Goal: Find specific page/section: Find specific page/section

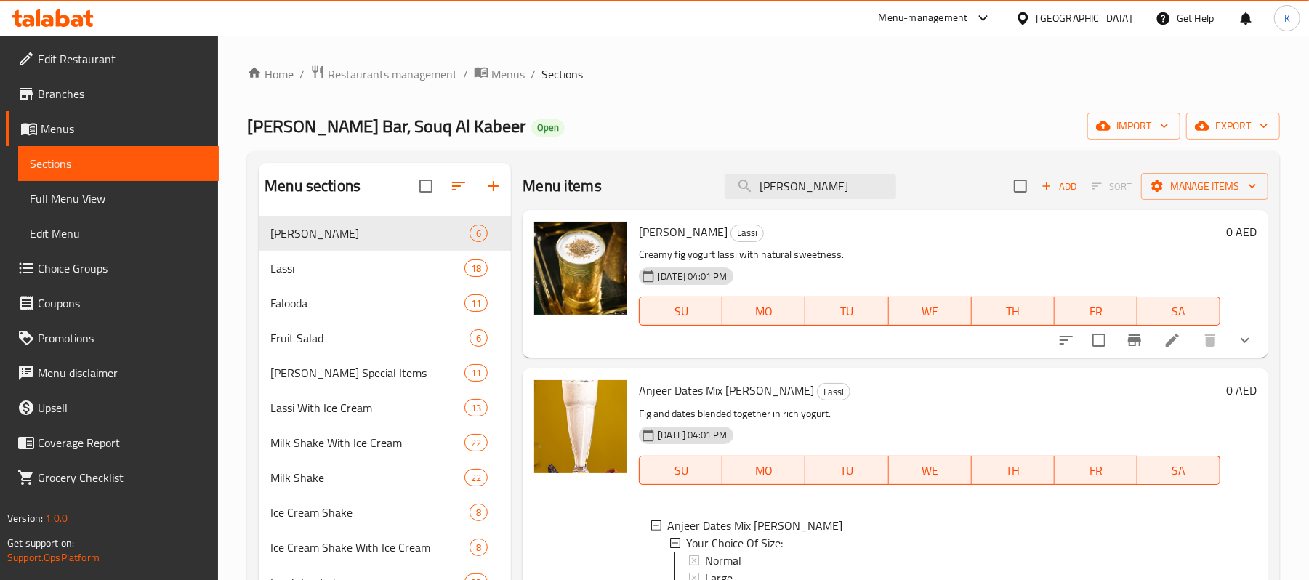
drag, startPoint x: 833, startPoint y: 190, endPoint x: 680, endPoint y: 195, distance: 152.7
click at [680, 195] on div "Menu items Anjeer Add Sort Manage items" at bounding box center [896, 186] width 746 height 47
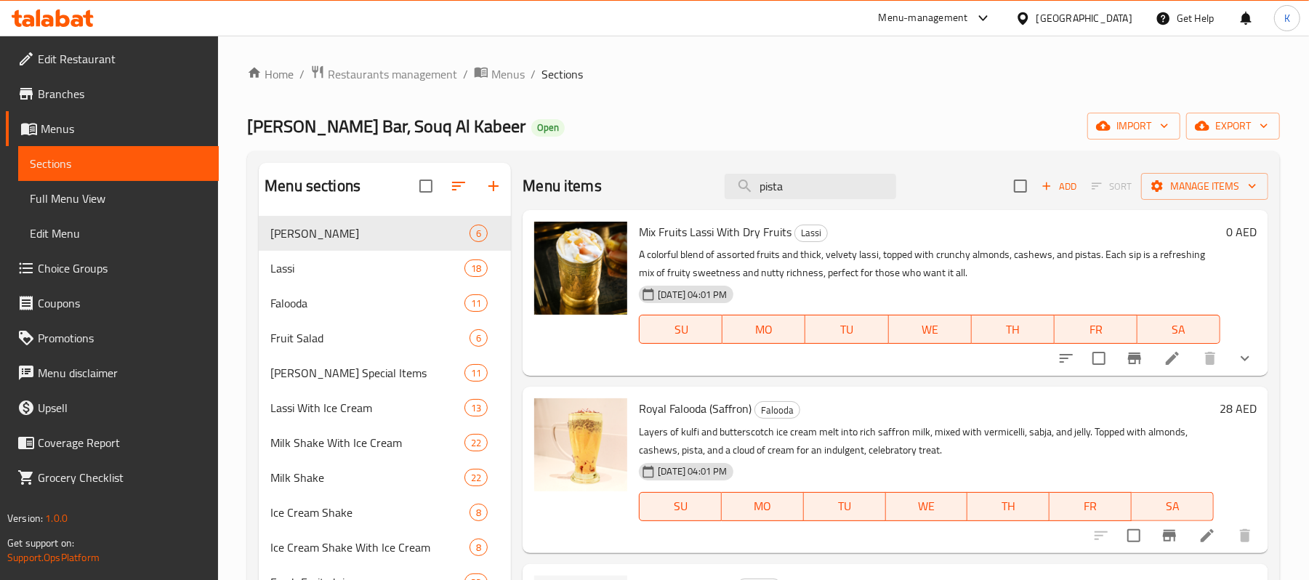
drag, startPoint x: 803, startPoint y: 186, endPoint x: 503, endPoint y: 209, distance: 301.2
click at [503, 209] on div "Menu sections Matka Lassi 6 Lassi 18 Falooda 11 Fruit Salad 6 Sreeraj Special I…" at bounding box center [764, 453] width 1010 height 580
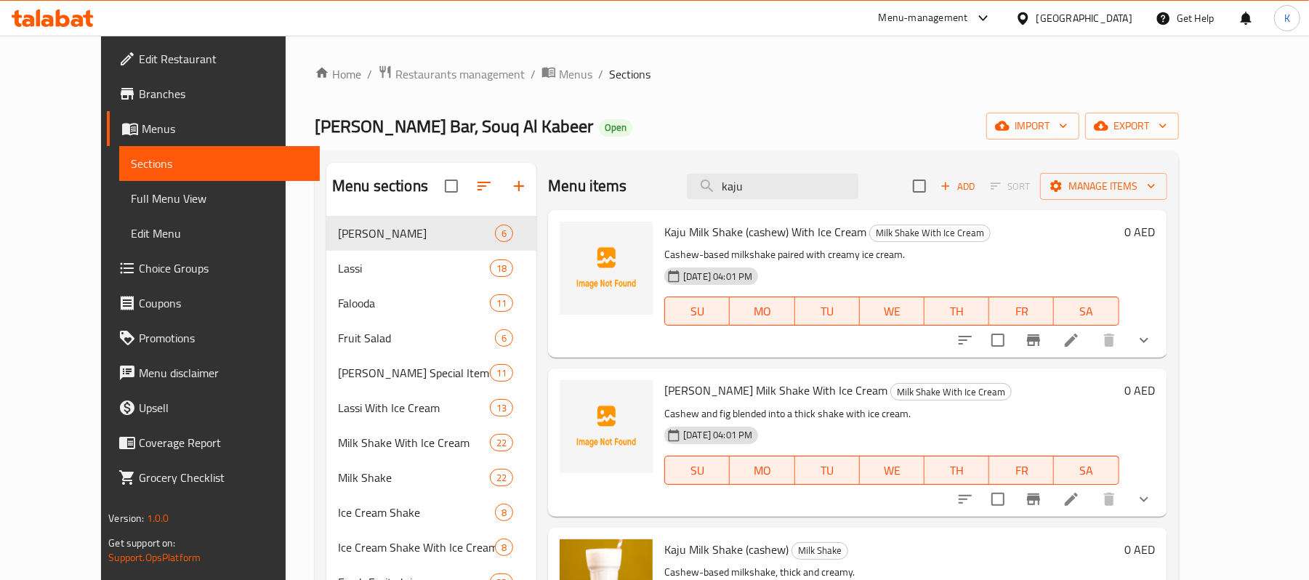
drag, startPoint x: 798, startPoint y: 189, endPoint x: 501, endPoint y: 166, distance: 298.2
click at [537, 166] on div "Menu items kaju Add Sort Manage items Kaju Milk Shake (cashew) With Ice Cream M…" at bounding box center [852, 453] width 630 height 580
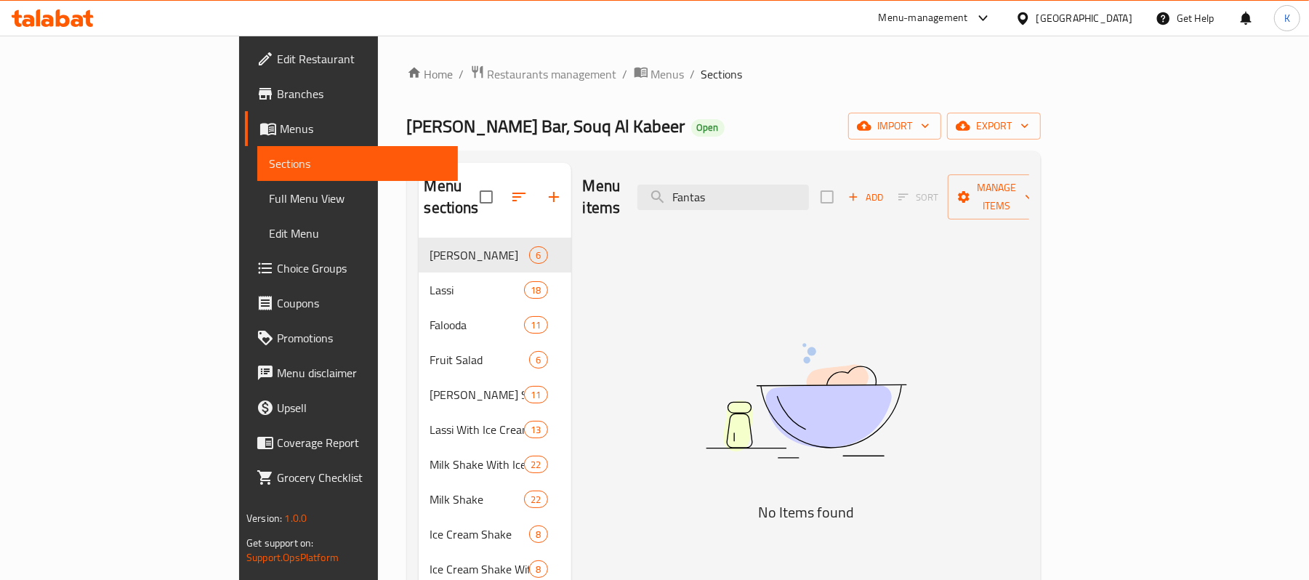
drag, startPoint x: 854, startPoint y: 172, endPoint x: 664, endPoint y: 172, distance: 189.8
click at [664, 172] on div "Menu items Fantas Add Sort Manage items" at bounding box center [806, 197] width 446 height 69
click at [759, 192] on input "Fantas" at bounding box center [724, 197] width 172 height 25
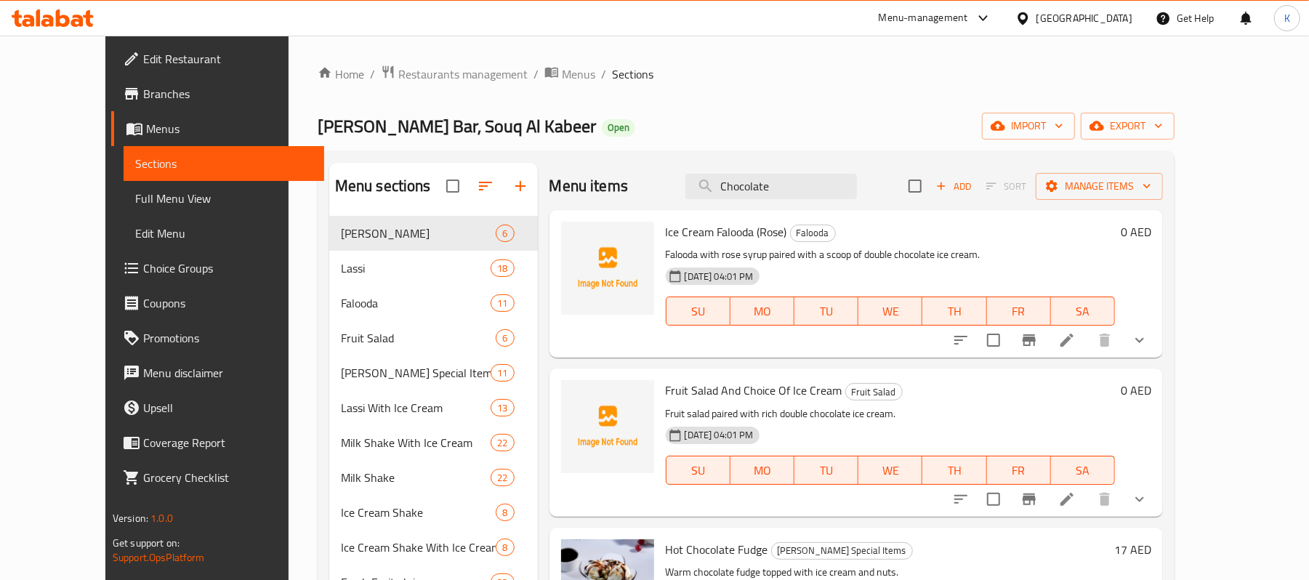
drag, startPoint x: 655, startPoint y: 185, endPoint x: 571, endPoint y: 185, distance: 84.3
click at [571, 185] on div "Menu items Chocolate Add Sort Manage items" at bounding box center [857, 186] width 614 height 47
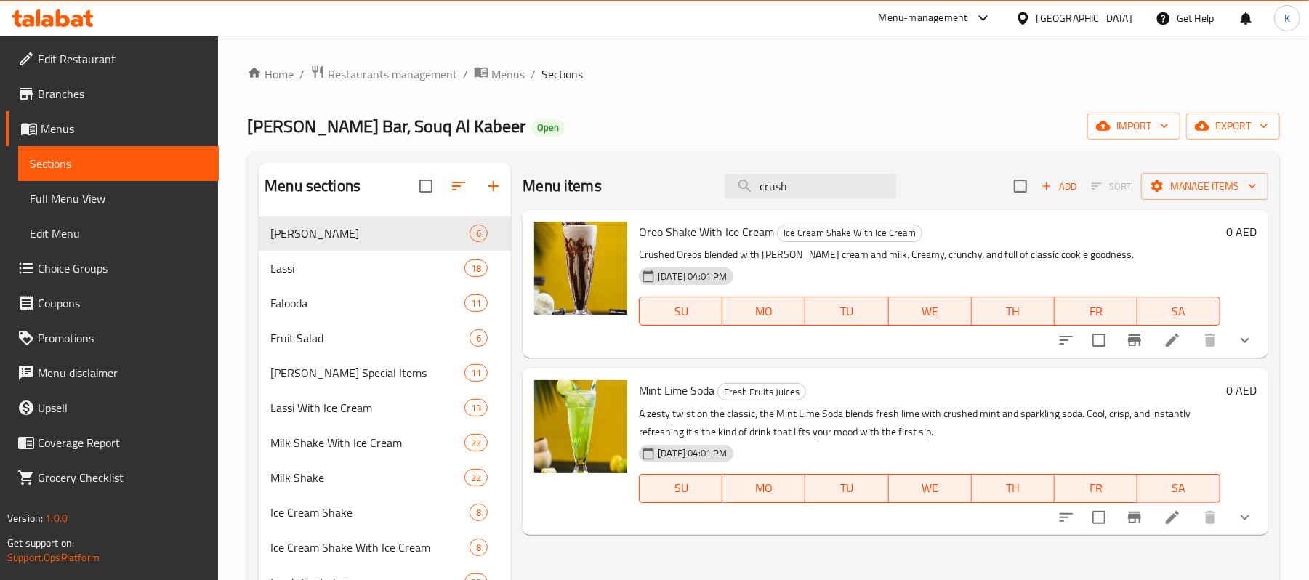
drag, startPoint x: 827, startPoint y: 175, endPoint x: 569, endPoint y: 188, distance: 259.1
click at [569, 188] on div "Menu items crush Add Sort Manage items" at bounding box center [896, 186] width 746 height 47
paste input "Dj shake"
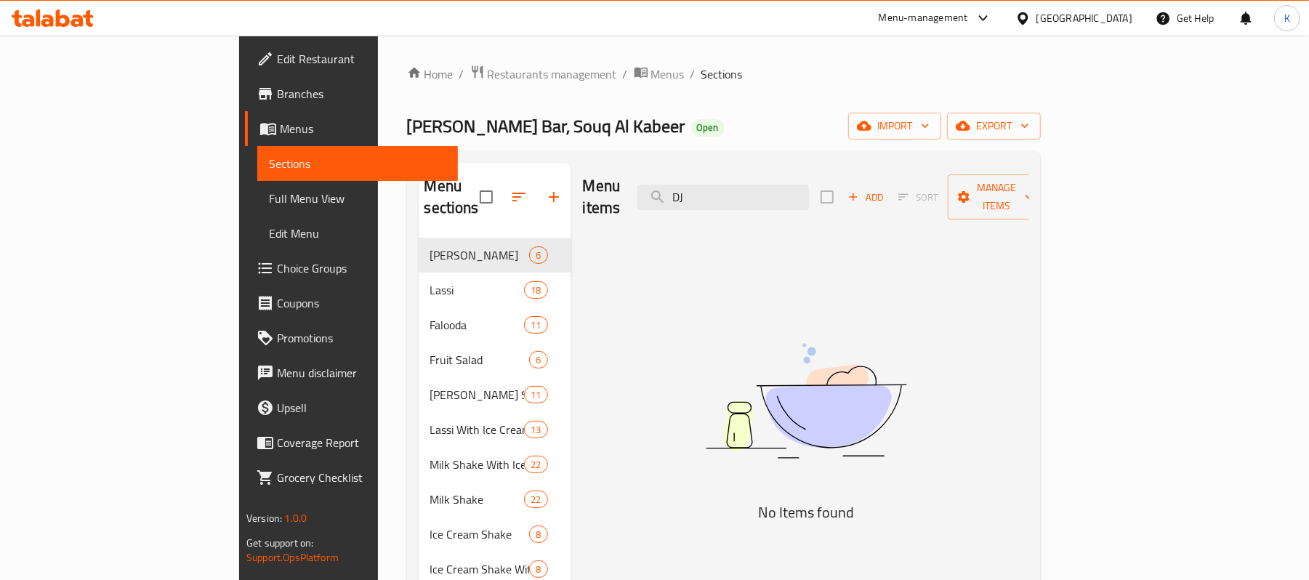
drag, startPoint x: 781, startPoint y: 189, endPoint x: 692, endPoint y: 193, distance: 88.8
click at [692, 193] on div "Menu items DJ Add Sort Manage items" at bounding box center [806, 197] width 446 height 69
type input "dot"
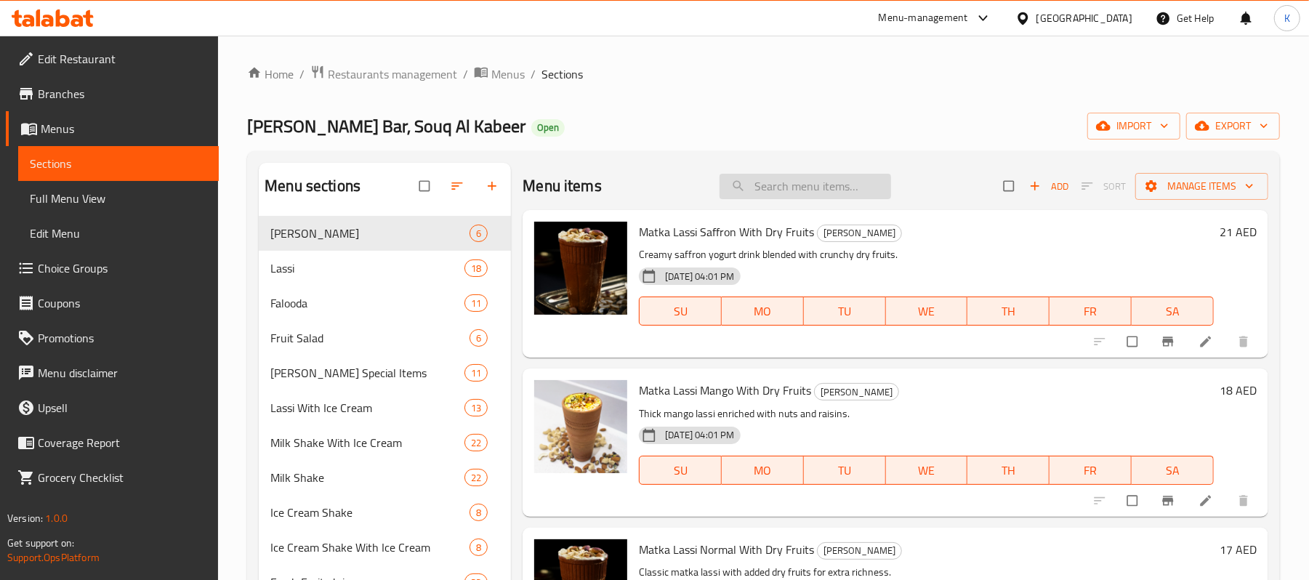
click at [798, 180] on input "search" at bounding box center [806, 186] width 172 height 25
click at [786, 196] on input "search" at bounding box center [806, 186] width 172 height 25
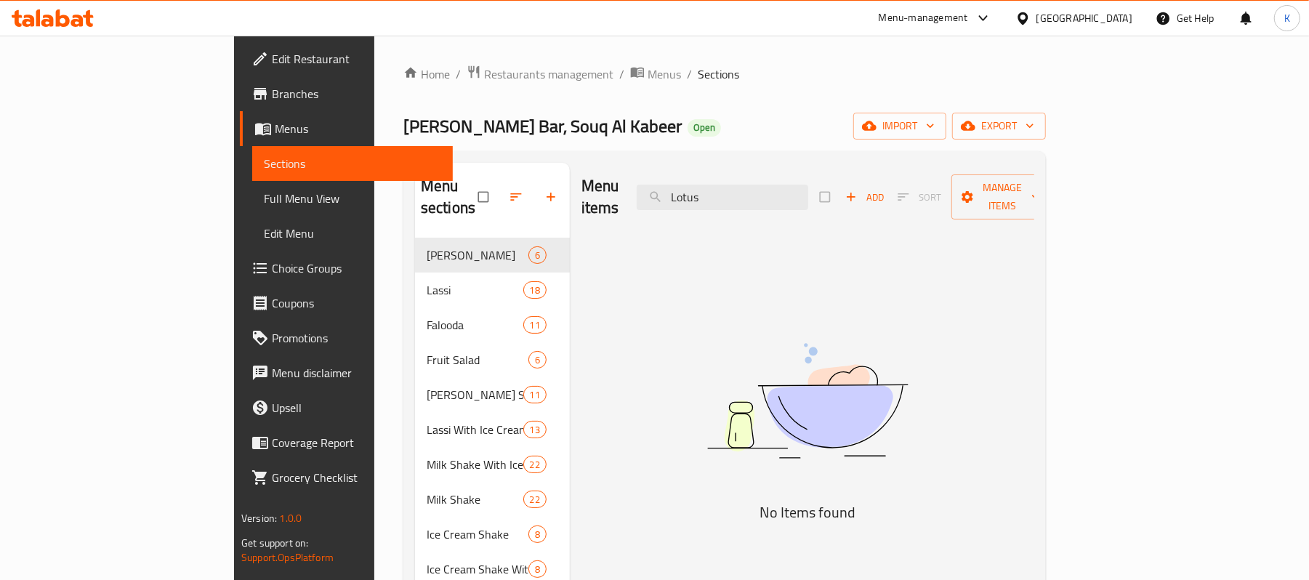
drag, startPoint x: 822, startPoint y: 182, endPoint x: 623, endPoint y: 185, distance: 198.5
click at [629, 185] on div "Menu items Lotus Add Sort Manage items" at bounding box center [808, 197] width 453 height 69
drag, startPoint x: 844, startPoint y: 184, endPoint x: 455, endPoint y: 201, distance: 389.3
click at [457, 201] on div "Menu sections Matka Lassi 6 Lassi 18 Falooda 11 Fruit Salad 6 [PERSON_NAME] Spe…" at bounding box center [724, 453] width 619 height 580
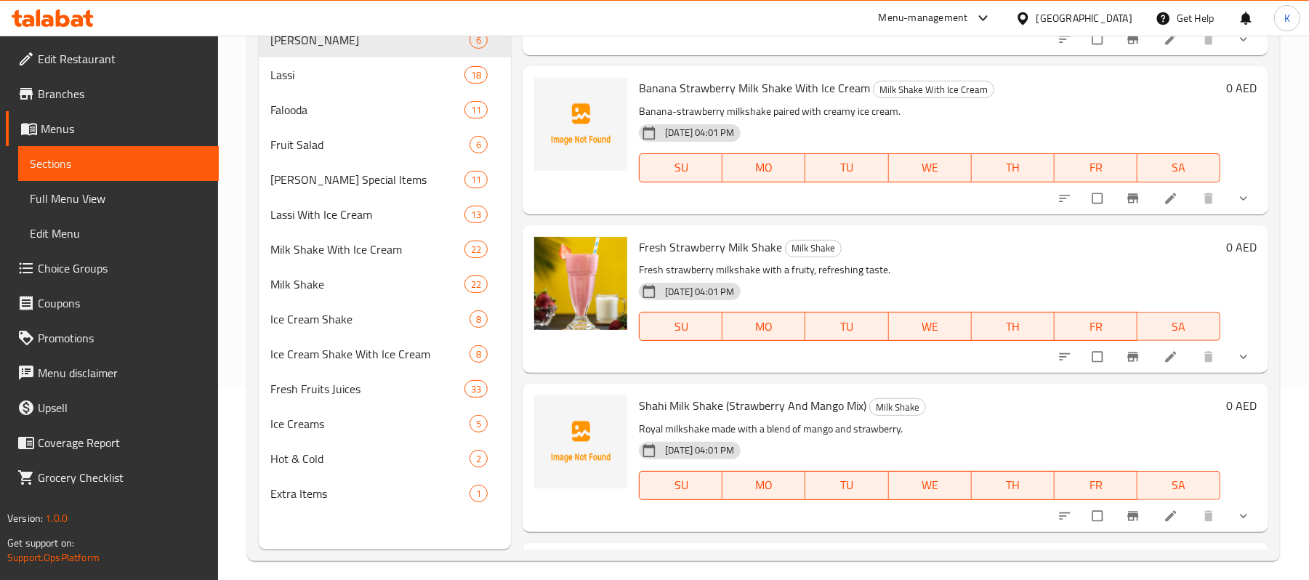
scroll to position [1066, 0]
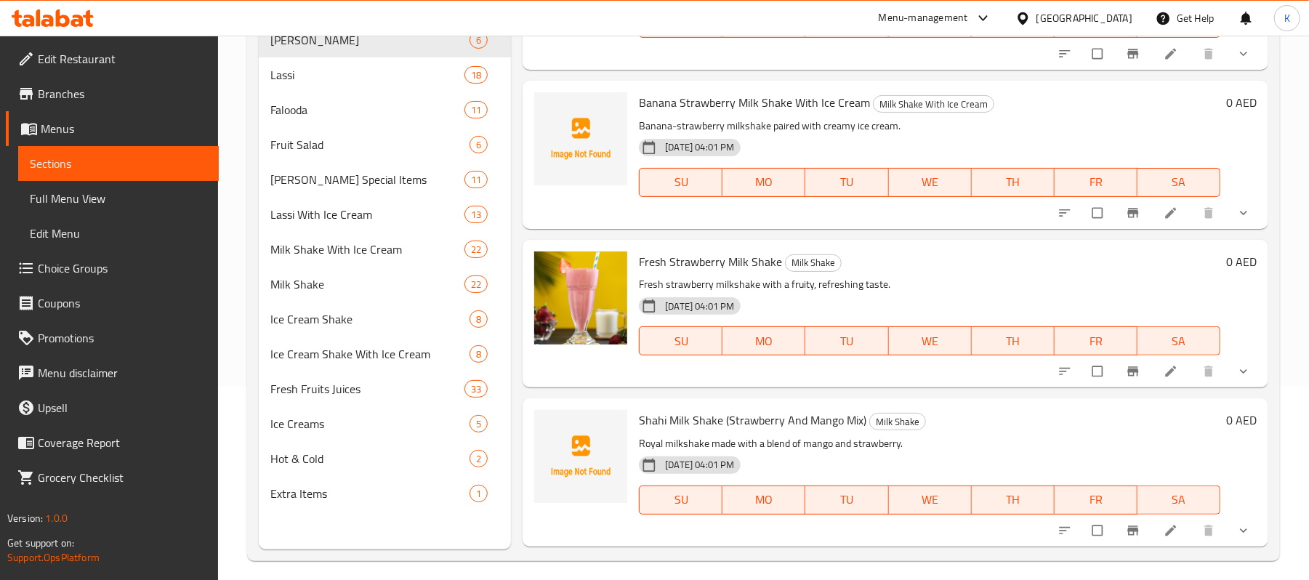
click at [1240, 370] on icon "show more" at bounding box center [1243, 371] width 7 height 4
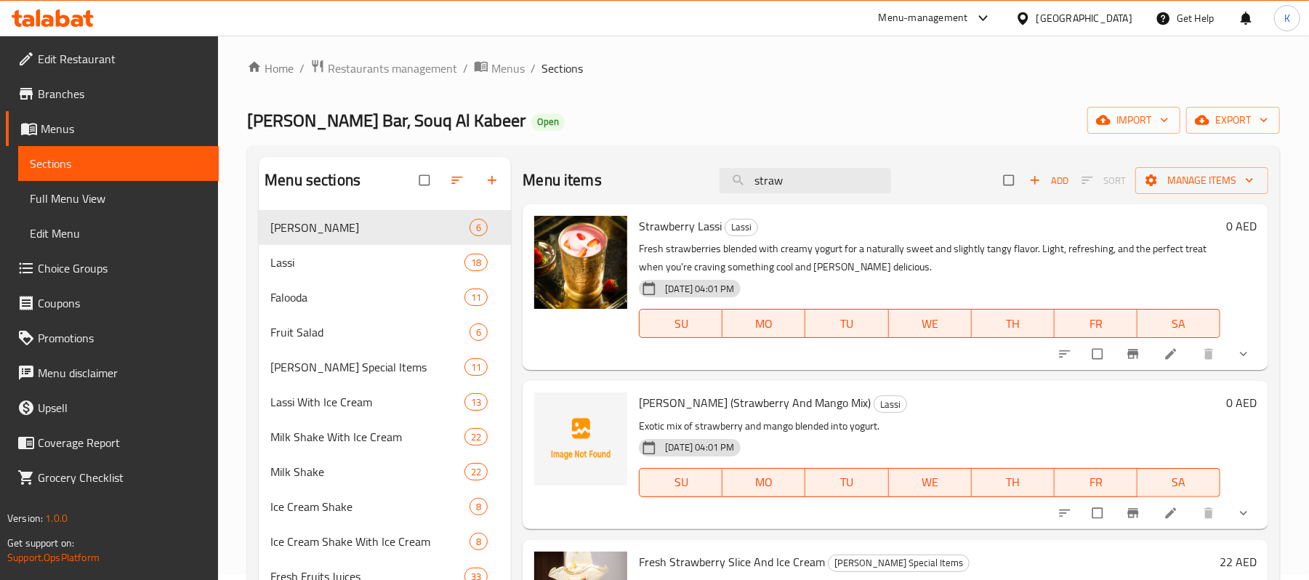
scroll to position [0, 0]
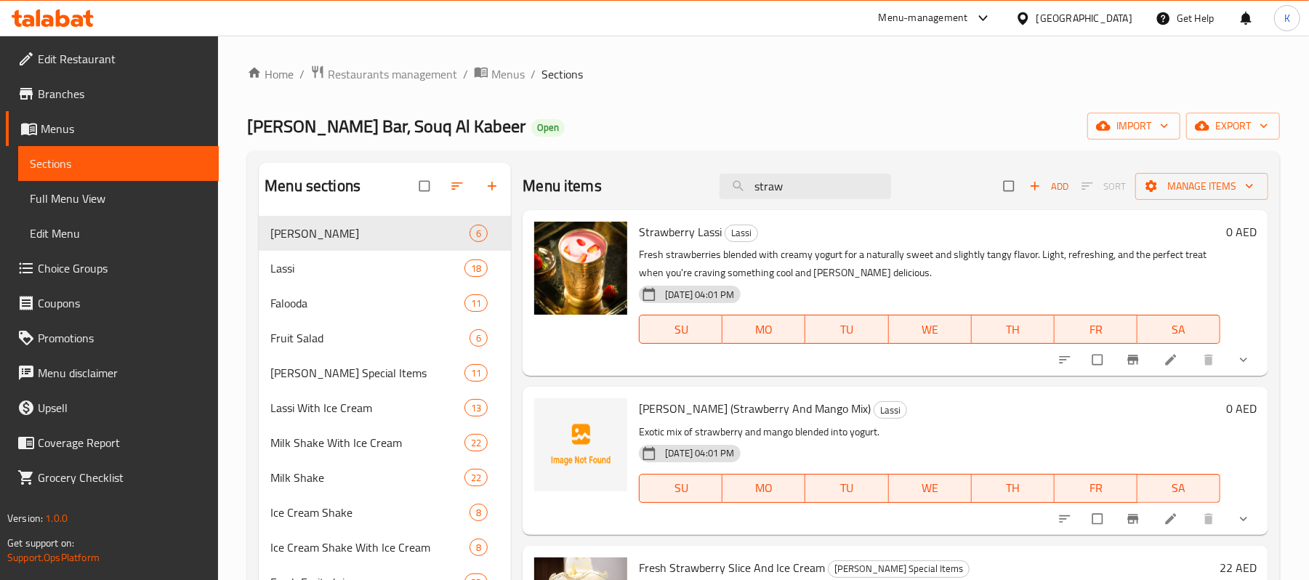
drag, startPoint x: 826, startPoint y: 182, endPoint x: 507, endPoint y: 205, distance: 320.0
click at [507, 205] on div "Menu sections Matka Lassi 6 Lassi 18 Falooda 11 Fruit Salad 6 [PERSON_NAME] Spe…" at bounding box center [764, 453] width 1010 height 580
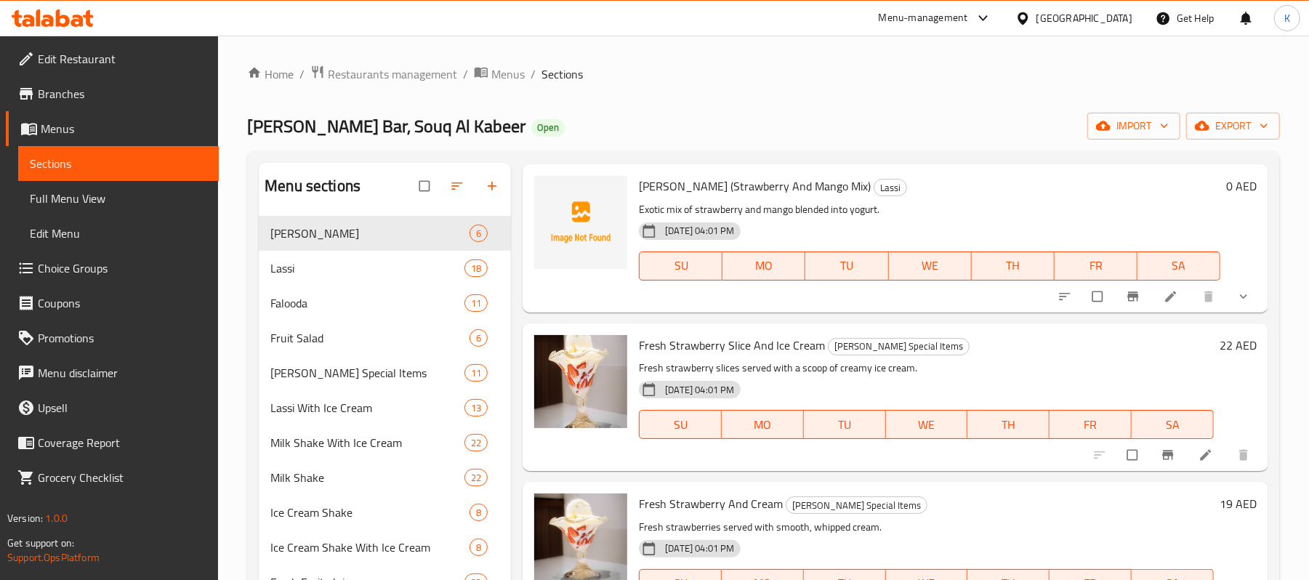
scroll to position [1163, 0]
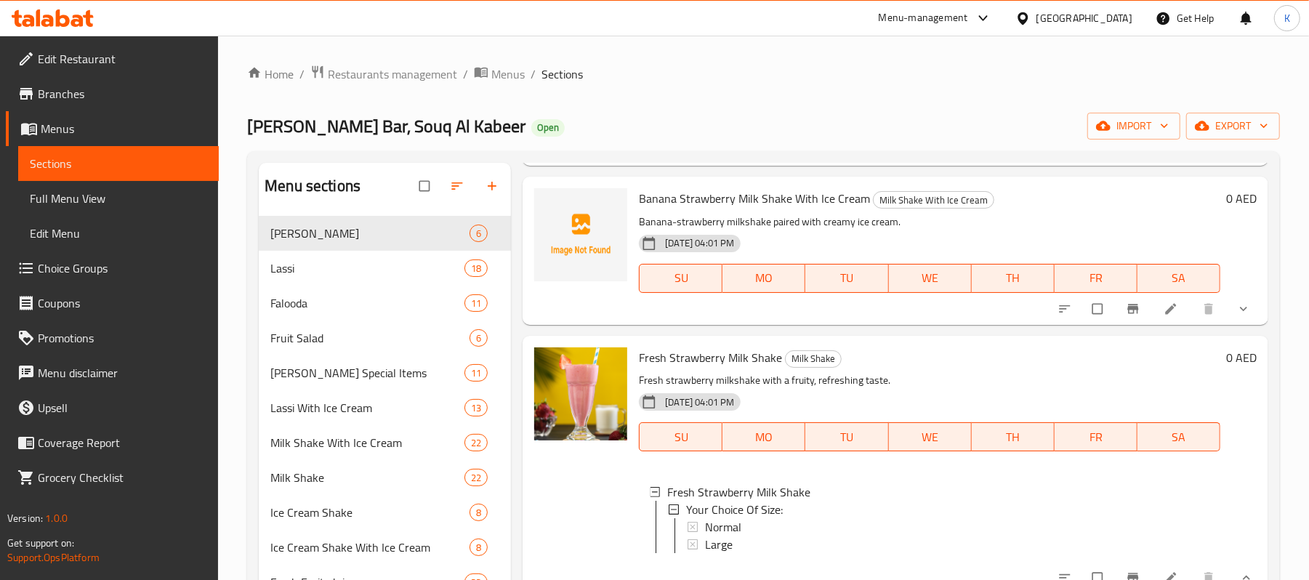
click at [687, 361] on span "Fresh Strawberry Milk Shake" at bounding box center [710, 358] width 143 height 22
copy h6 "Fresh Strawberry Milk Shake"
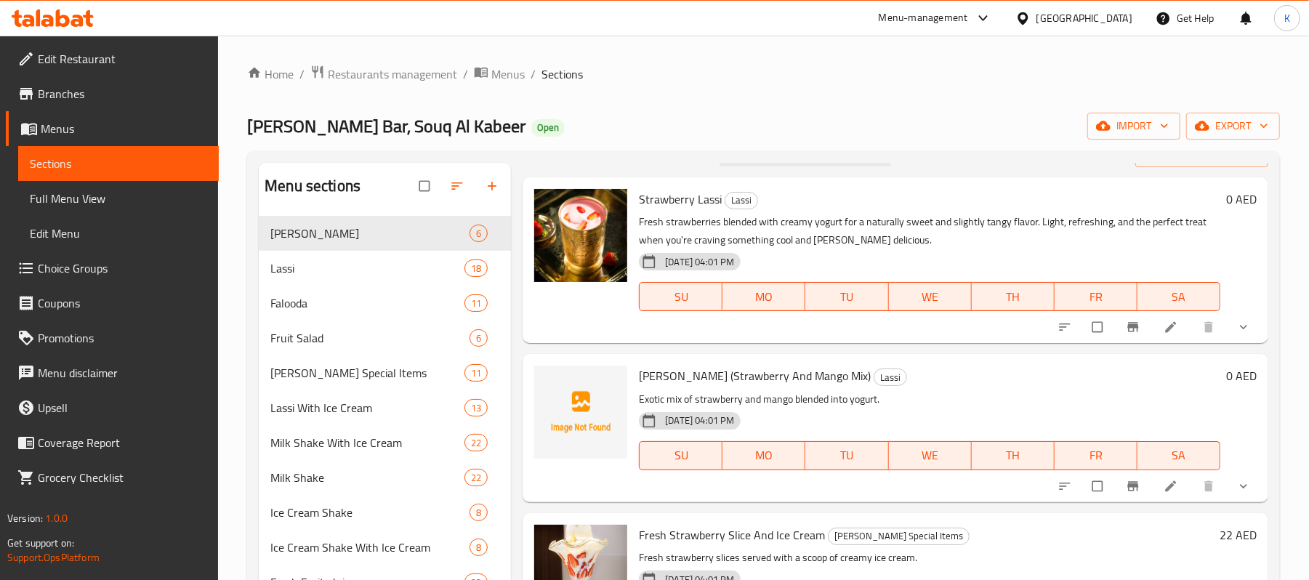
scroll to position [0, 0]
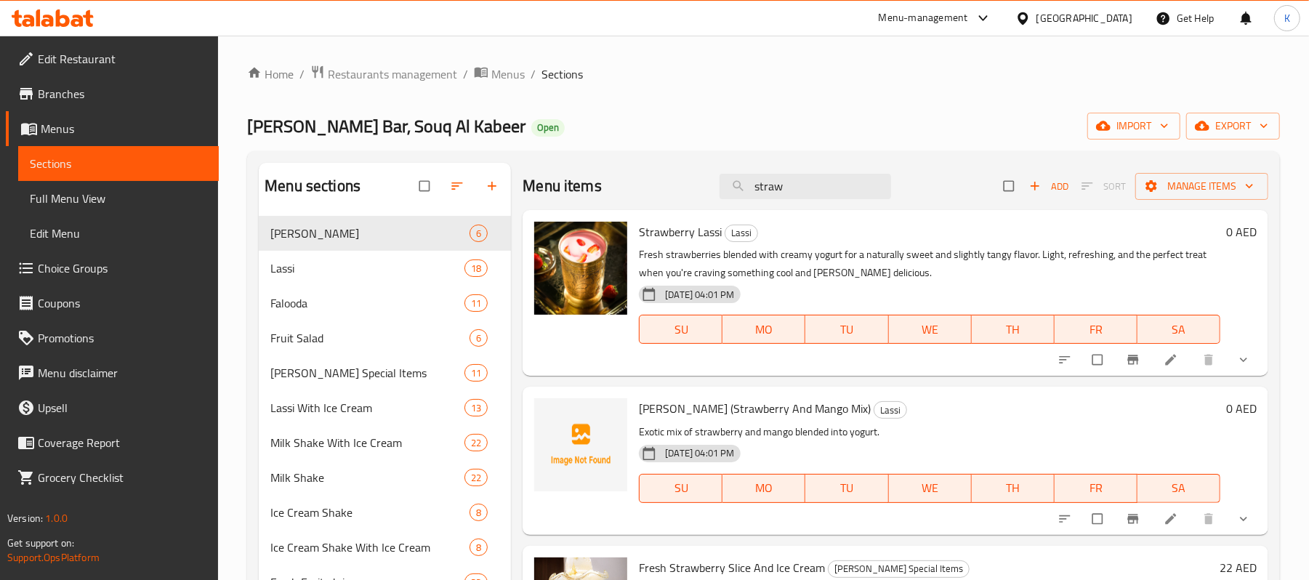
click at [534, 181] on div "Menu items straw Add Sort Manage items" at bounding box center [896, 186] width 746 height 47
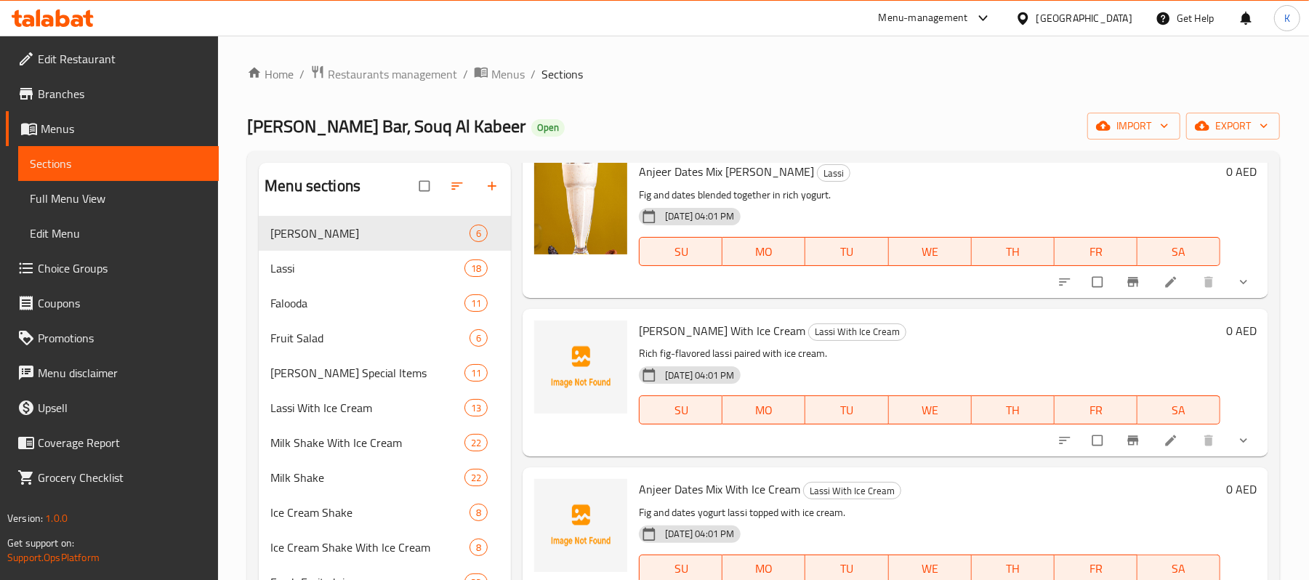
scroll to position [97, 0]
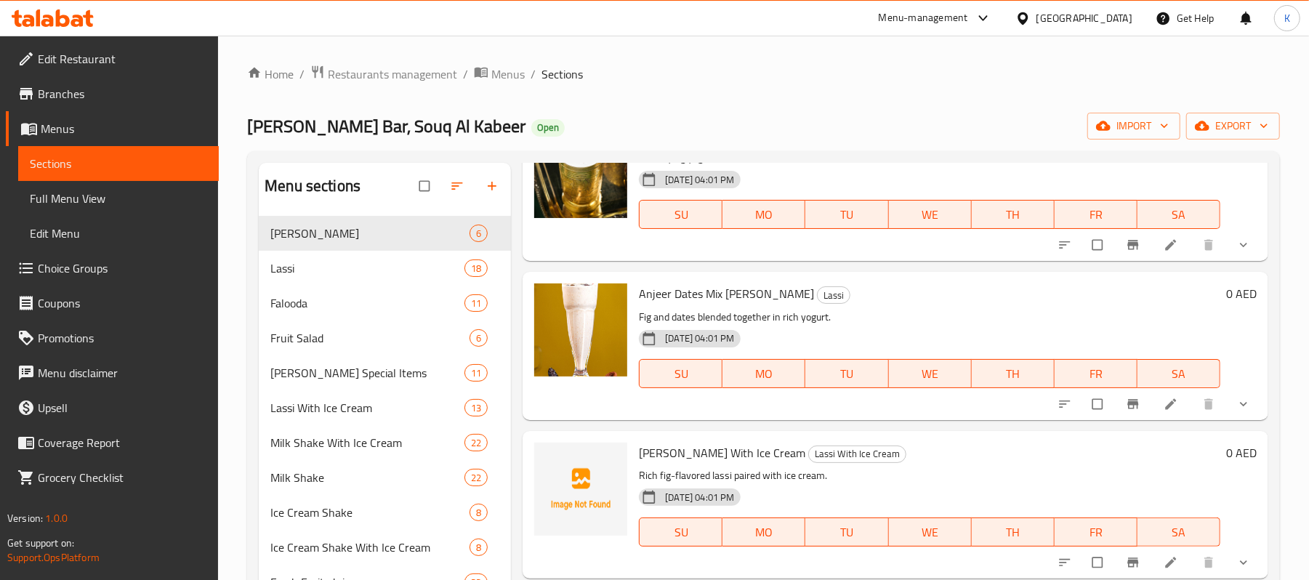
click at [710, 292] on span "Anjeer Dates Mix [PERSON_NAME]" at bounding box center [726, 294] width 175 height 22
copy h6 "Anjeer Dates Mix [PERSON_NAME]"
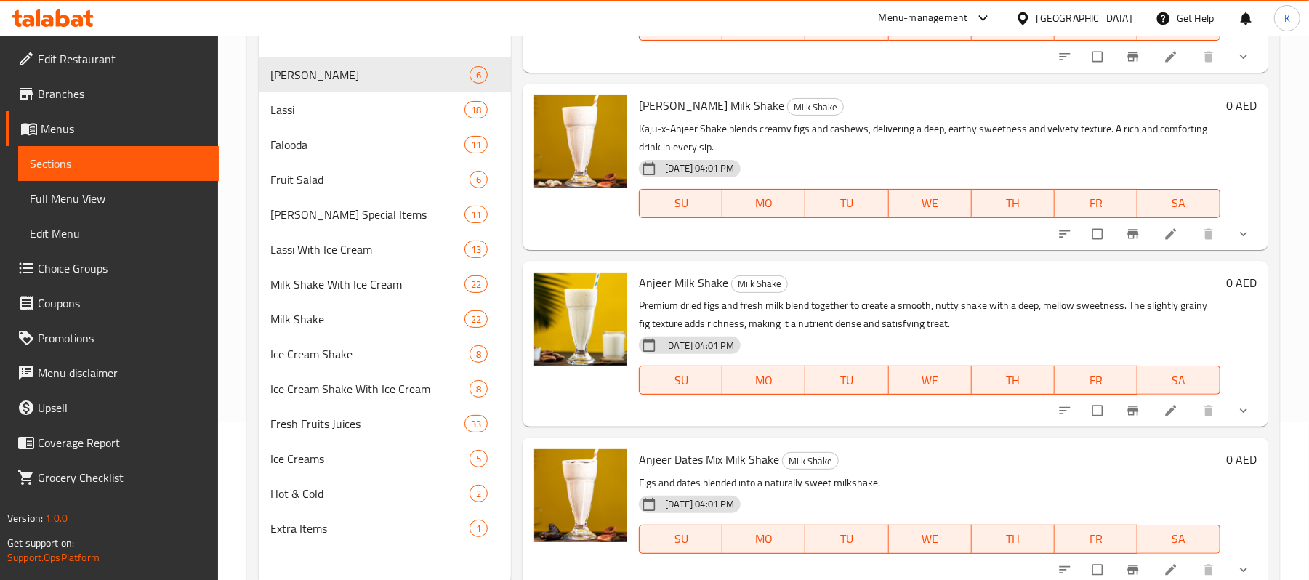
scroll to position [193, 0]
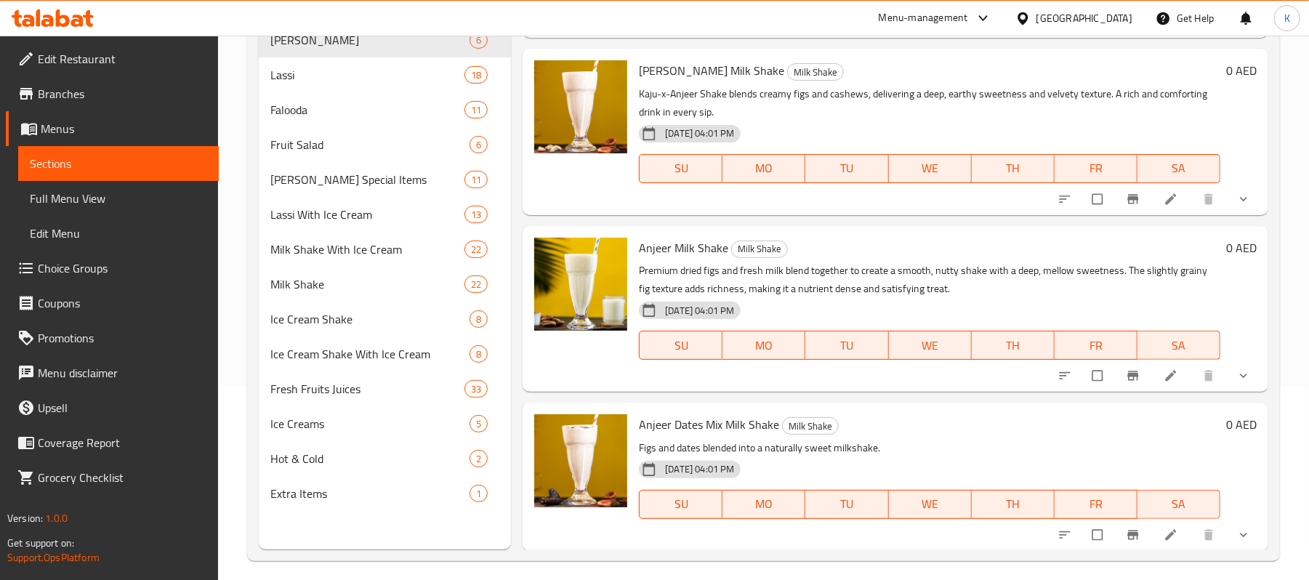
click at [707, 428] on span "Anjeer Dates Mix Milk Shake" at bounding box center [709, 425] width 140 height 22
copy h6 "Anjeer Dates Mix Milk Shake"
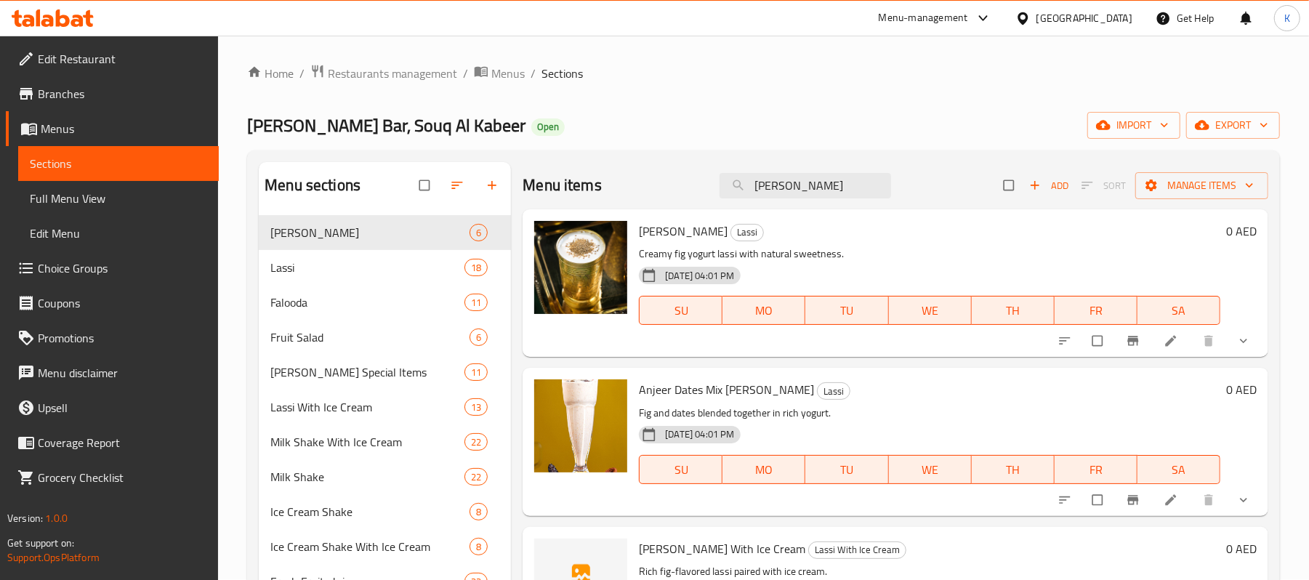
scroll to position [0, 0]
drag, startPoint x: 680, startPoint y: 186, endPoint x: 654, endPoint y: 190, distance: 26.4
click at [654, 190] on div "Menu items Anjeer Add Sort Manage items" at bounding box center [896, 186] width 746 height 47
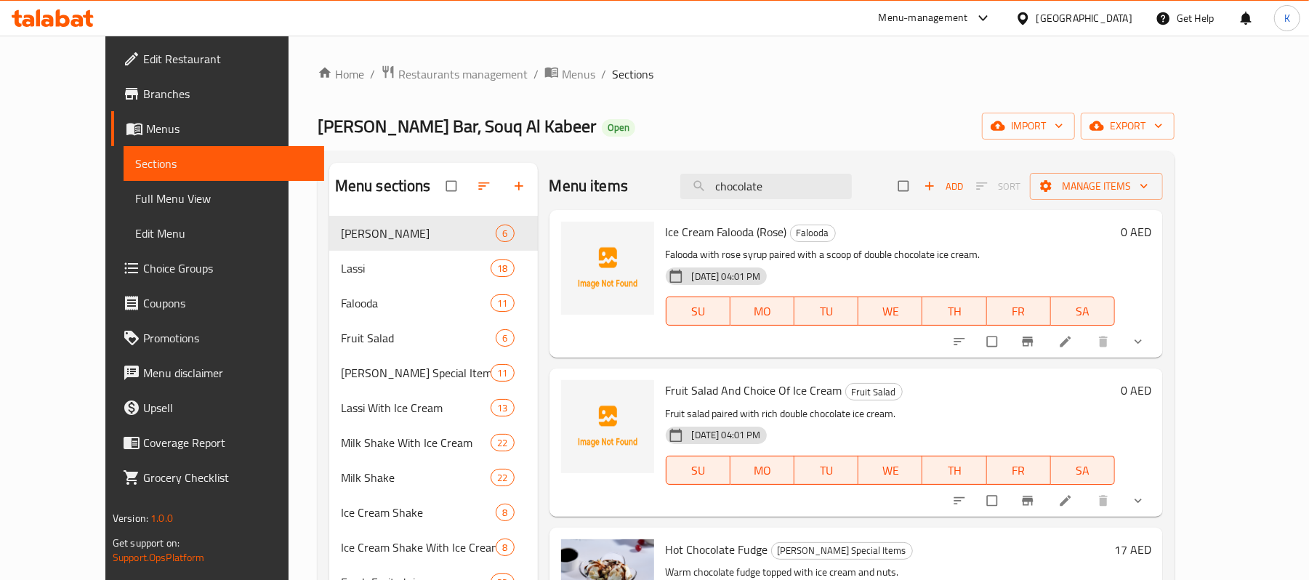
drag, startPoint x: 800, startPoint y: 196, endPoint x: 690, endPoint y: 195, distance: 110.5
click at [698, 195] on div "Menu items chocolate Add Sort Manage items" at bounding box center [857, 186] width 614 height 47
paste input "Butterscotch"
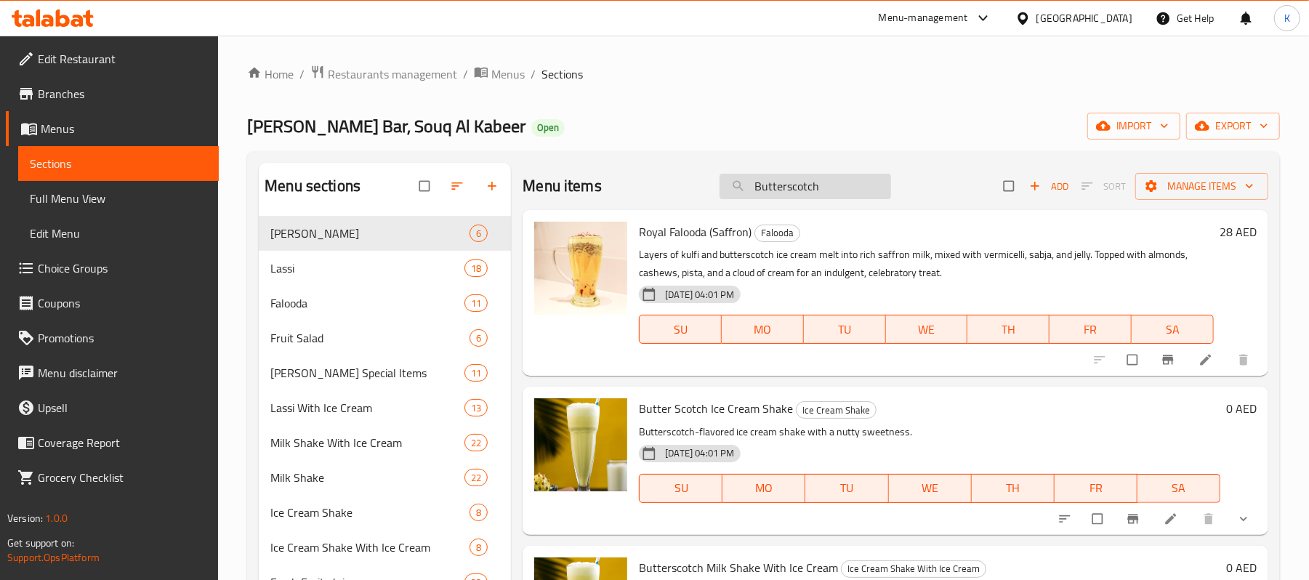
click at [822, 188] on input "Butterscotch" at bounding box center [806, 186] width 172 height 25
drag, startPoint x: 822, startPoint y: 188, endPoint x: 743, endPoint y: 187, distance: 78.5
click at [743, 187] on input "Butterscotch" at bounding box center [806, 186] width 172 height 25
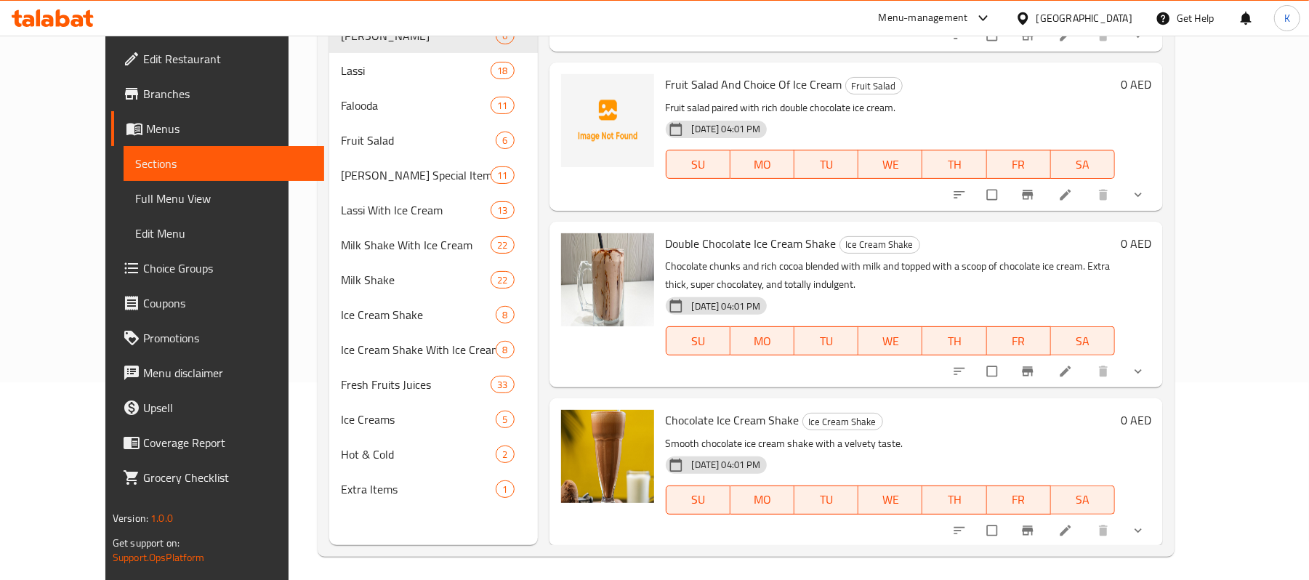
scroll to position [204, 0]
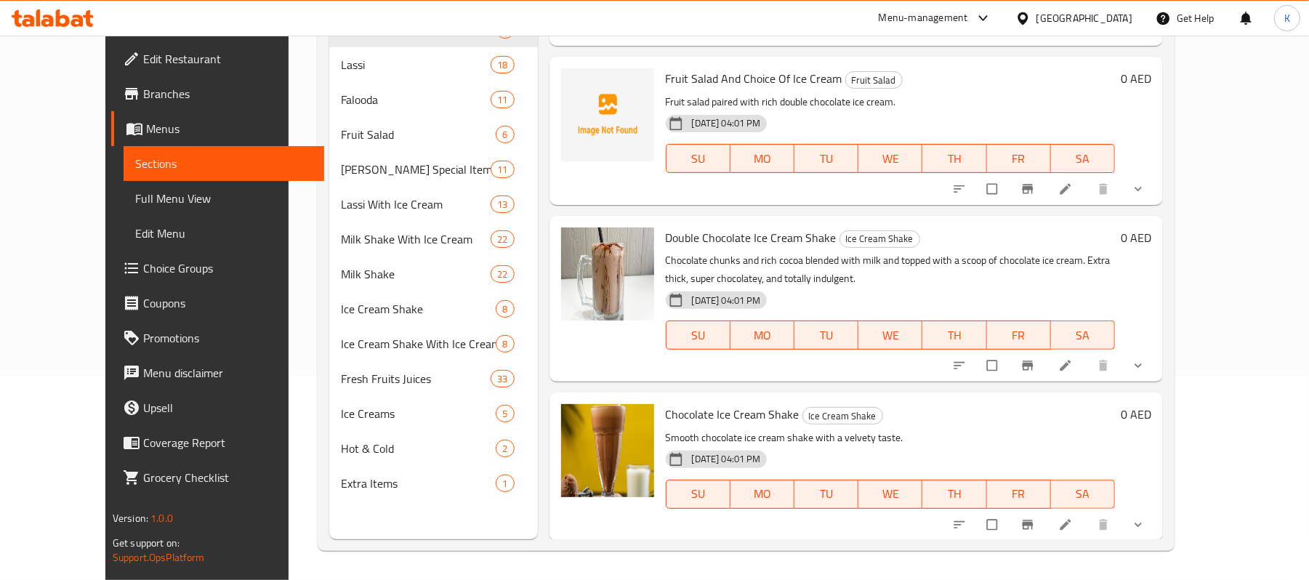
click at [739, 419] on span "Chocolate Ice Cream Shake" at bounding box center [733, 414] width 134 height 22
copy h6 "Chocolate Ice Cream Shake"
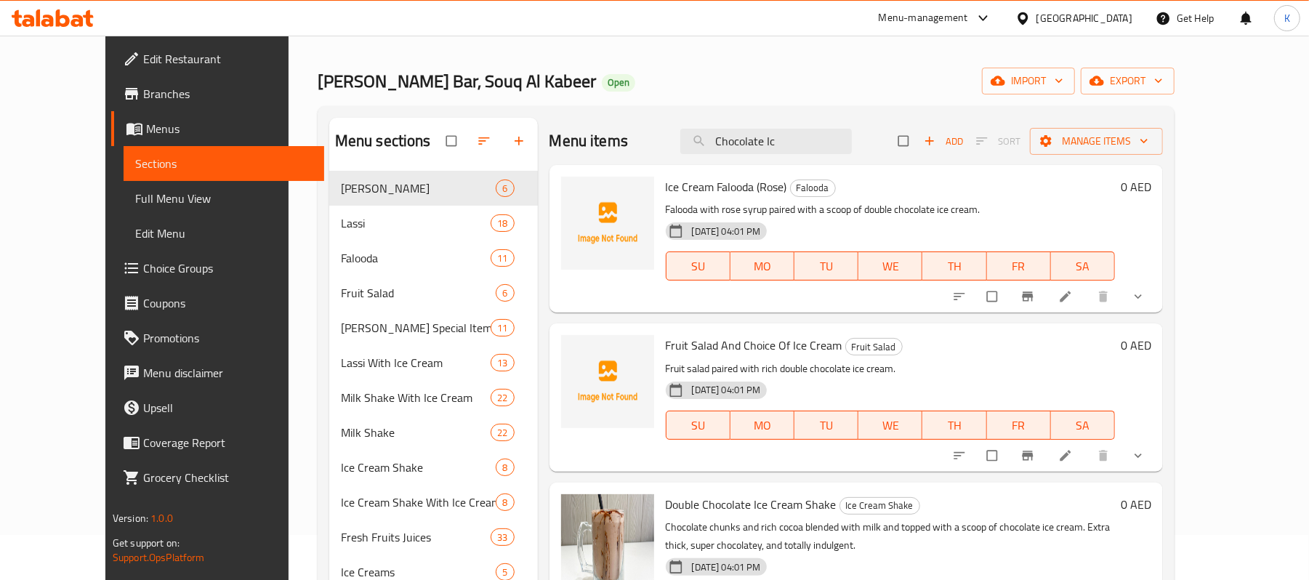
scroll to position [0, 0]
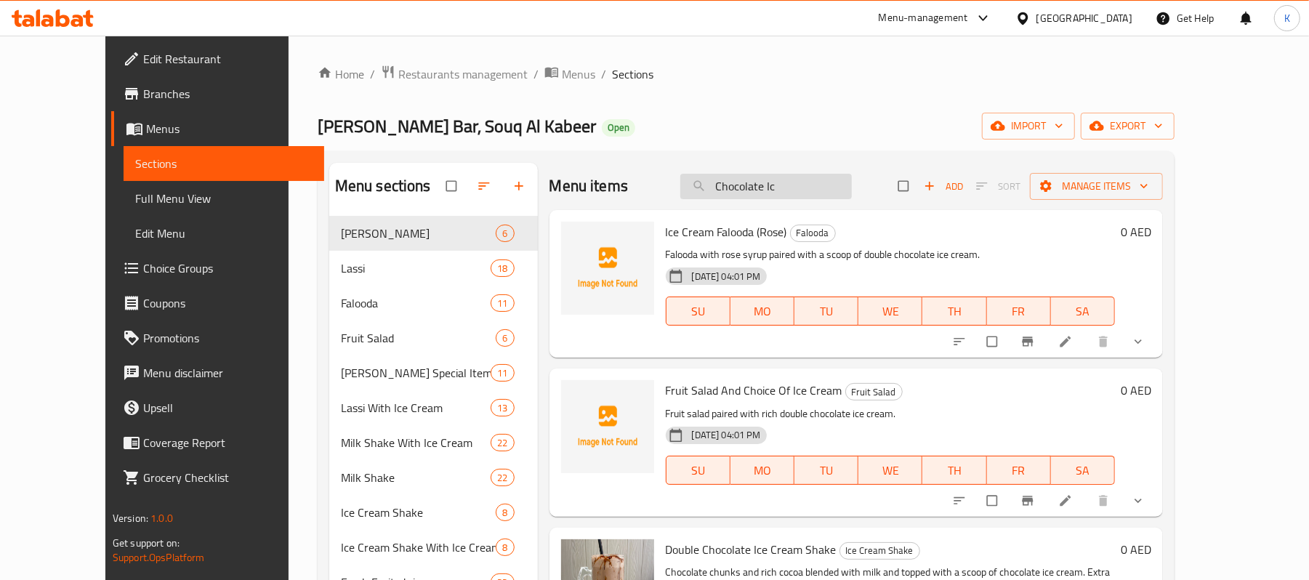
drag, startPoint x: 814, startPoint y: 176, endPoint x: 747, endPoint y: 189, distance: 68.2
click at [747, 189] on input "Chocolate Ic" at bounding box center [766, 186] width 172 height 25
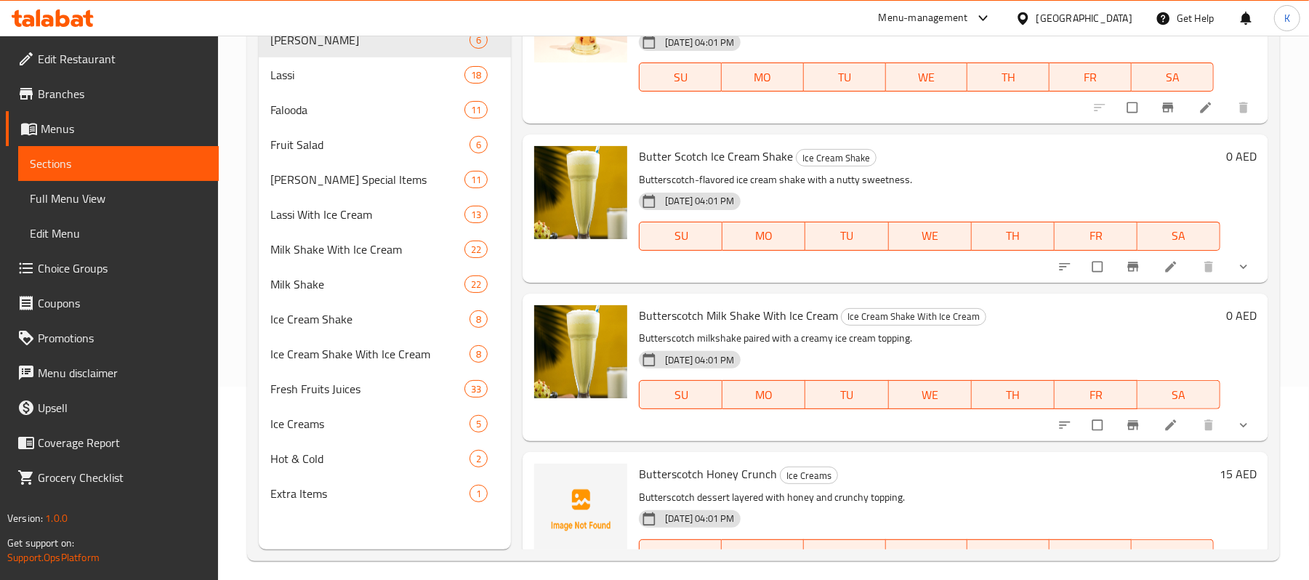
scroll to position [12, 0]
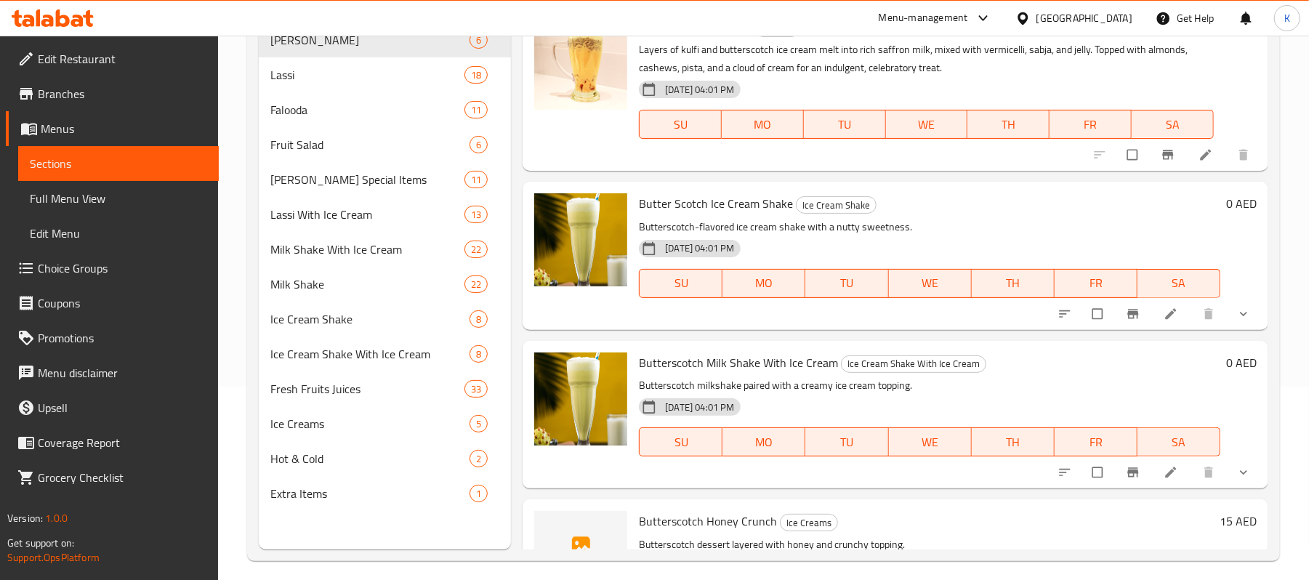
click at [728, 208] on span "Butter Scotch Ice Cream Shake" at bounding box center [716, 204] width 154 height 22
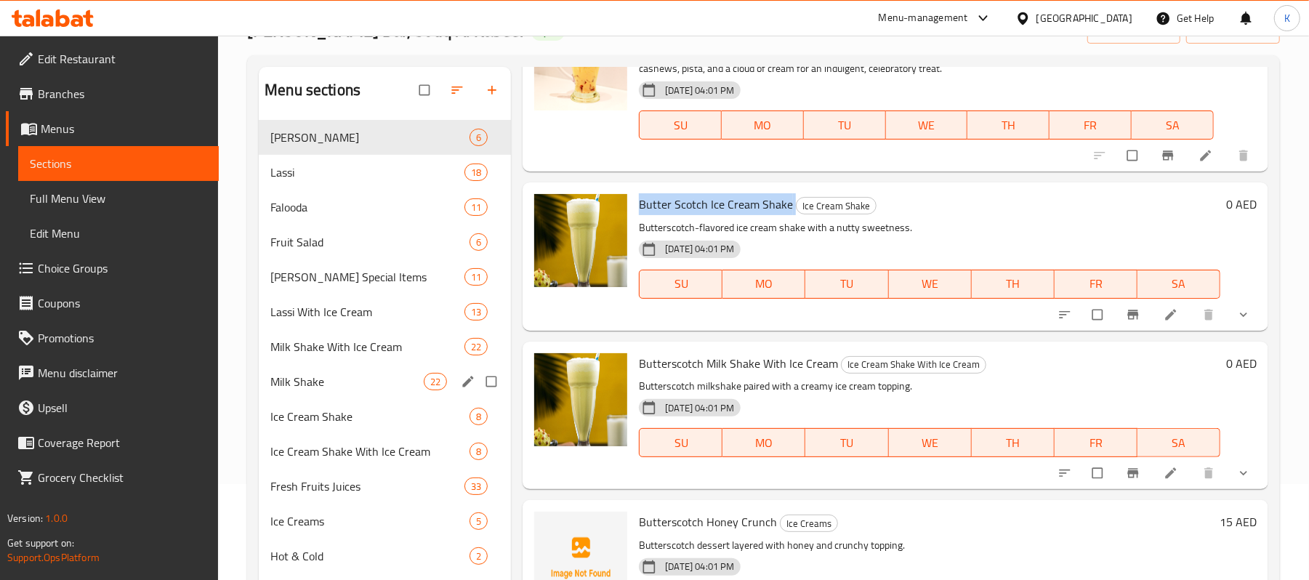
scroll to position [97, 0]
click at [364, 419] on span "Ice Cream Shake" at bounding box center [349, 415] width 158 height 17
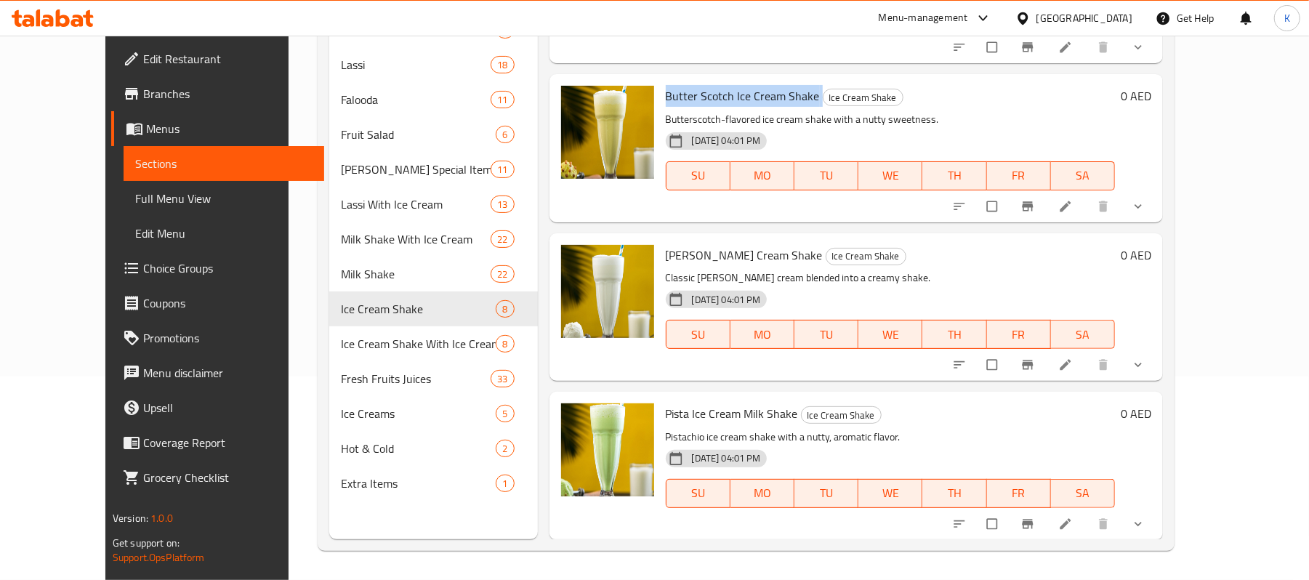
scroll to position [204, 0]
click at [728, 417] on span "Pista Ice Cream Milk Shake" at bounding box center [732, 414] width 132 height 22
copy h6 "Pista Ice Cream Milk Shake"
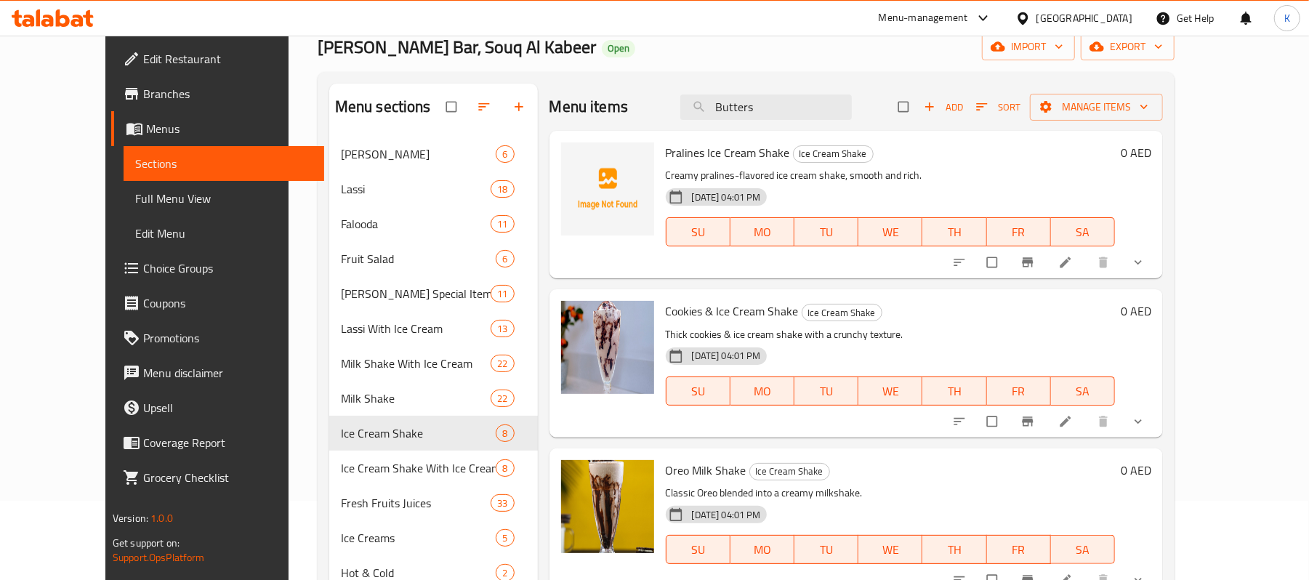
scroll to position [0, 0]
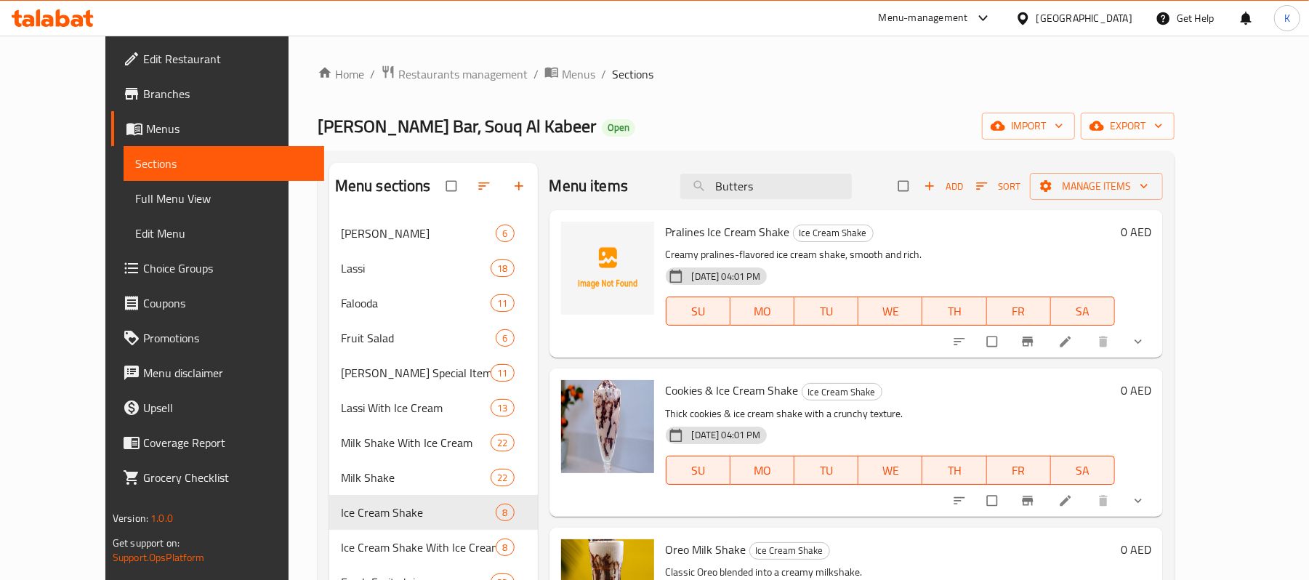
drag, startPoint x: 832, startPoint y: 187, endPoint x: 567, endPoint y: 198, distance: 265.6
click at [585, 195] on div "Menu items Butters Add Sort Manage items" at bounding box center [857, 186] width 614 height 47
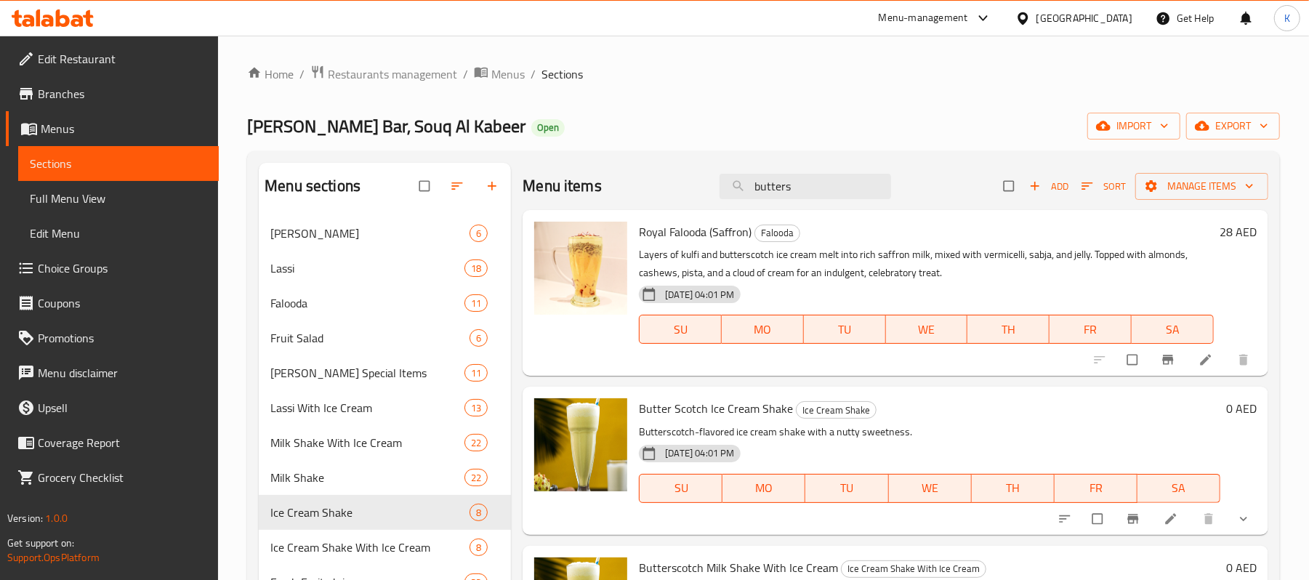
click at [733, 406] on span "Butter Scotch Ice Cream Shake" at bounding box center [716, 409] width 154 height 22
copy h6 "Butter Scotch Ice Cream Shake"
click at [339, 487] on div "Milk Shake 22" at bounding box center [385, 477] width 252 height 35
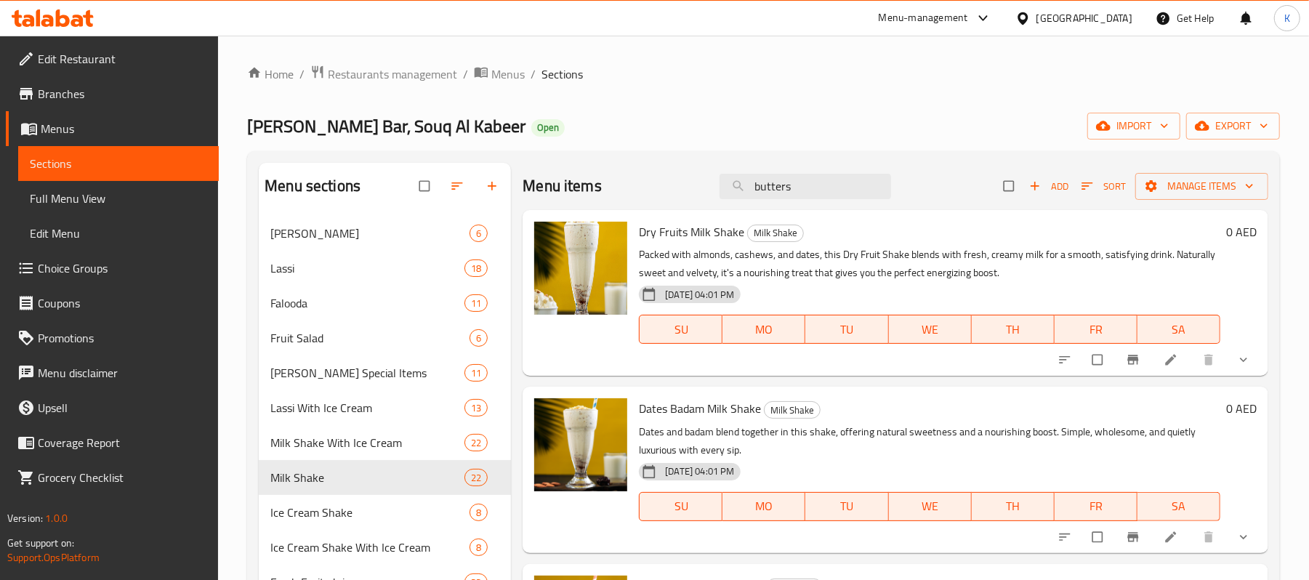
drag, startPoint x: 848, startPoint y: 183, endPoint x: 505, endPoint y: 152, distance: 344.6
click at [505, 152] on div "Menu sections Matka Lassi 6 Lassi 18 Falooda 11 Fruit Salad 6 [PERSON_NAME] Spe…" at bounding box center [763, 452] width 1033 height 603
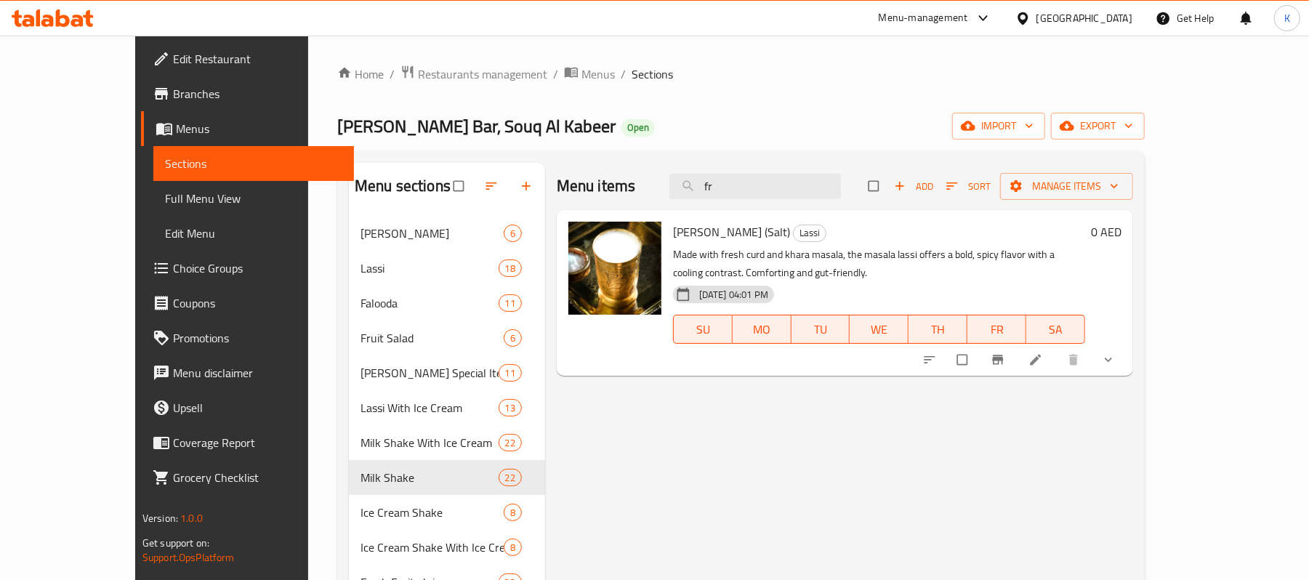
type input "f"
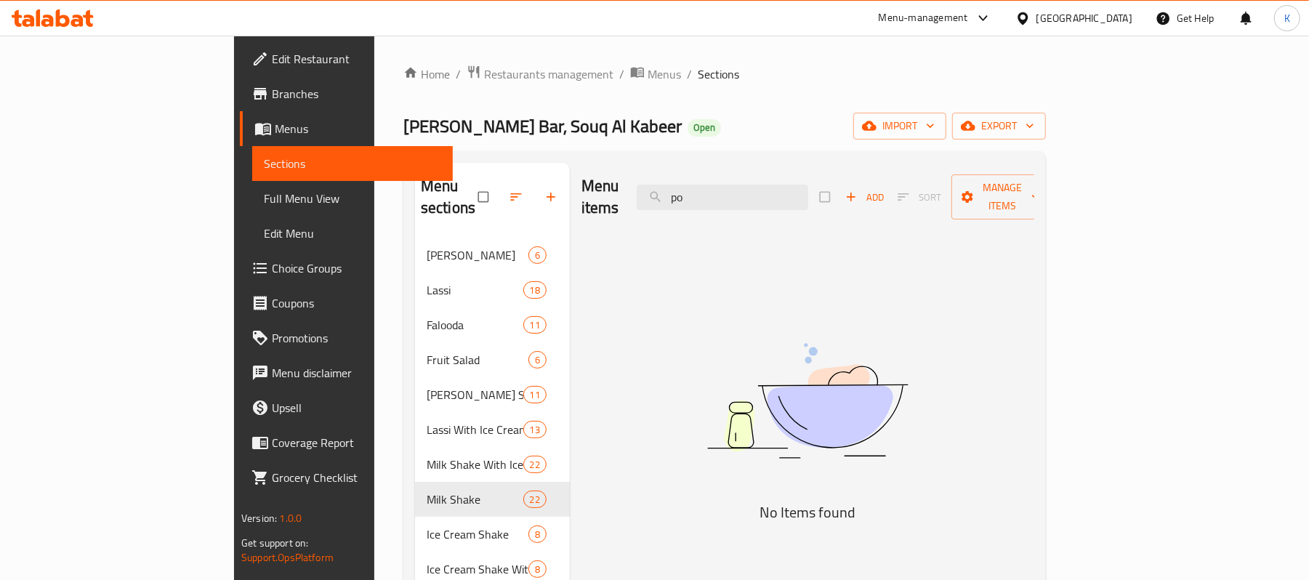
type input "p"
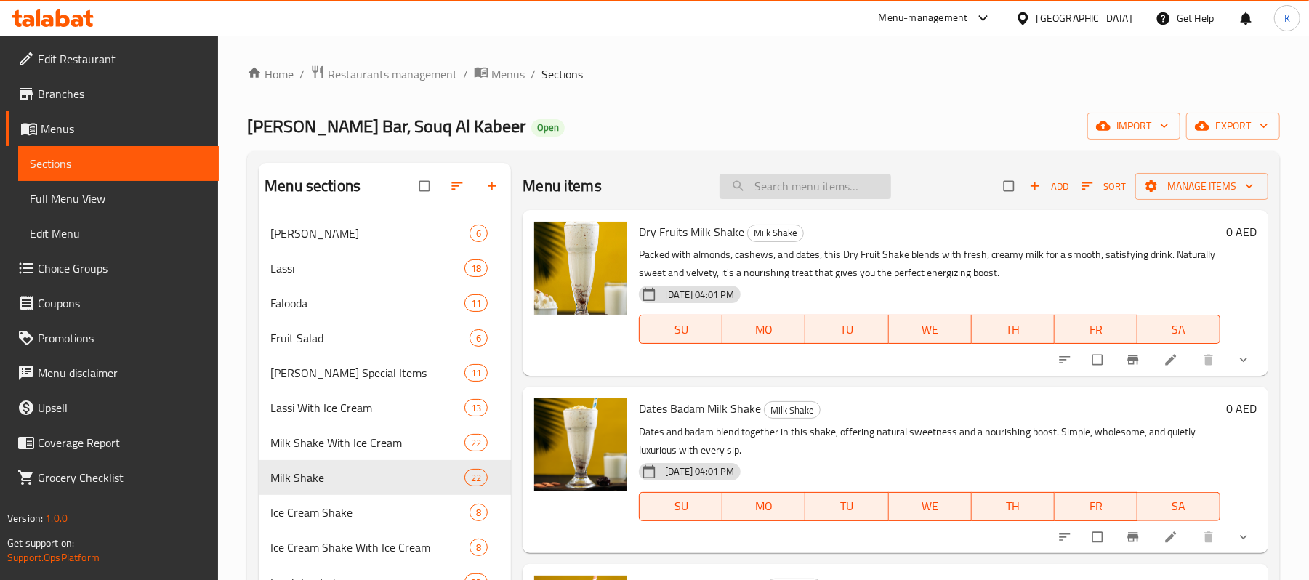
type input "b"
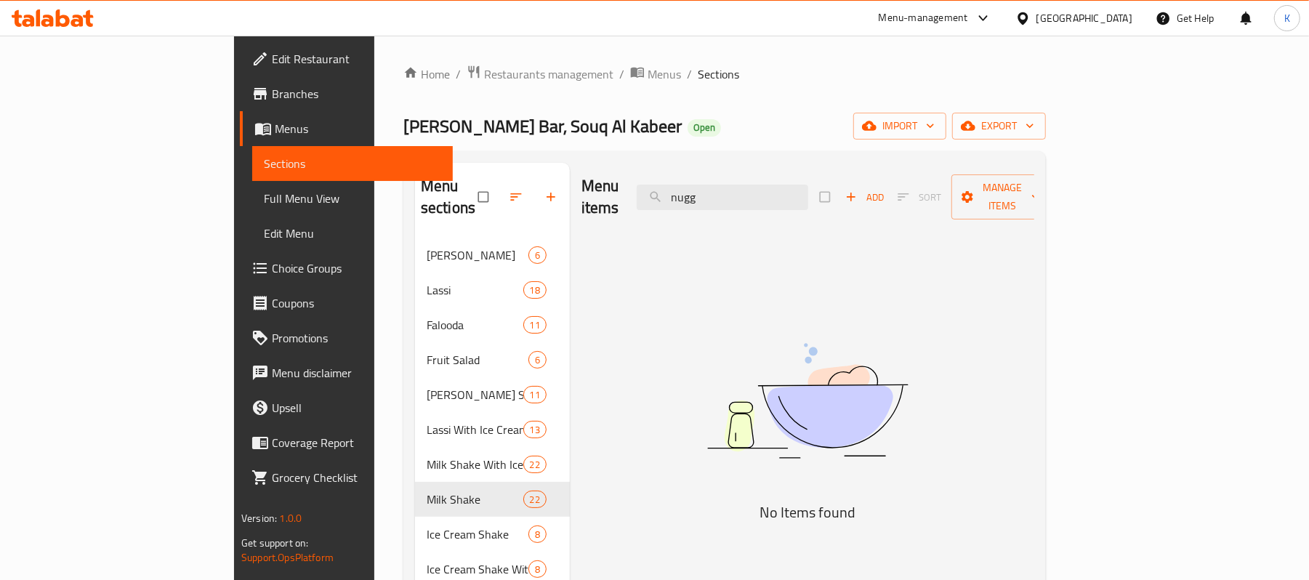
drag, startPoint x: 820, startPoint y: 180, endPoint x: 491, endPoint y: 189, distance: 328.7
click at [492, 189] on div "Menu sections Matka Lassi 6 Lassi 18 Falooda 11 Fruit Salad 6 [PERSON_NAME] Spe…" at bounding box center [724, 453] width 619 height 580
type input "Grilled C"
drag, startPoint x: 852, startPoint y: 175, endPoint x: 658, endPoint y: 233, distance: 202.6
click at [658, 233] on div "Menu items Tikka Add Sort Manage items No Items found" at bounding box center [802, 453] width 465 height 580
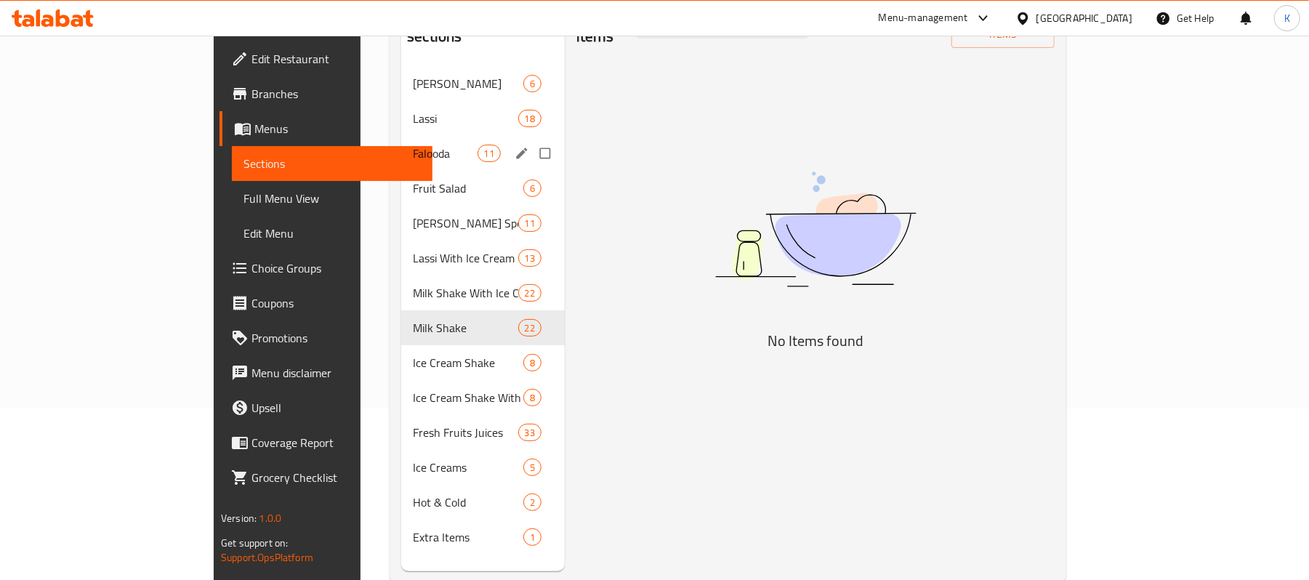
scroll to position [193, 0]
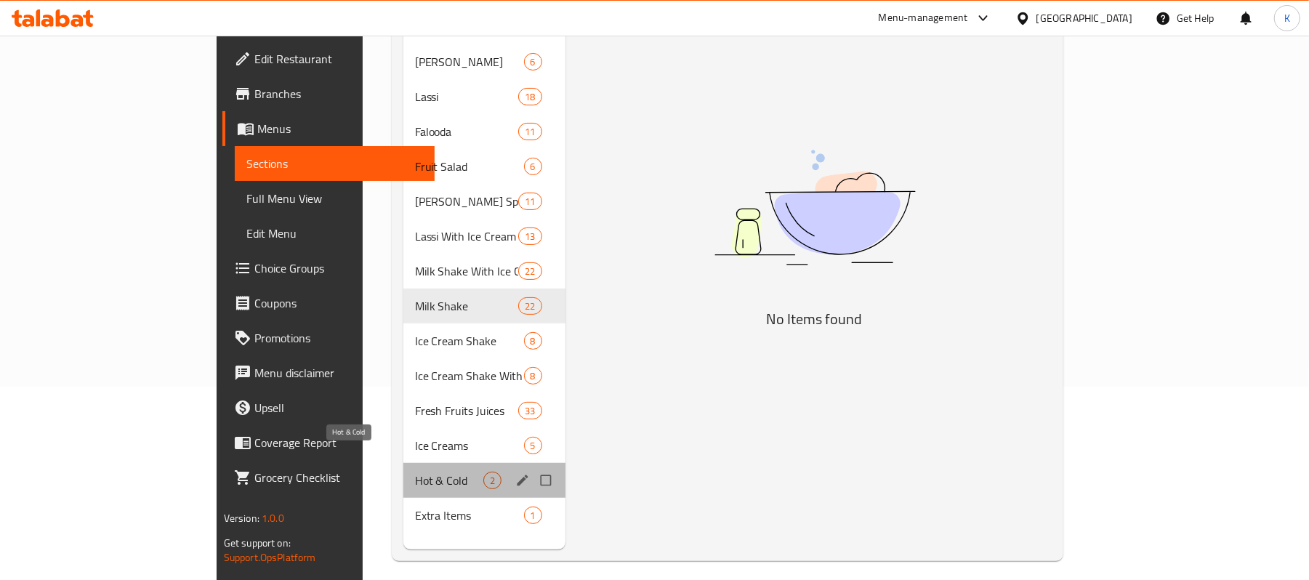
click at [415, 472] on span "Hot & Cold" at bounding box center [449, 480] width 68 height 17
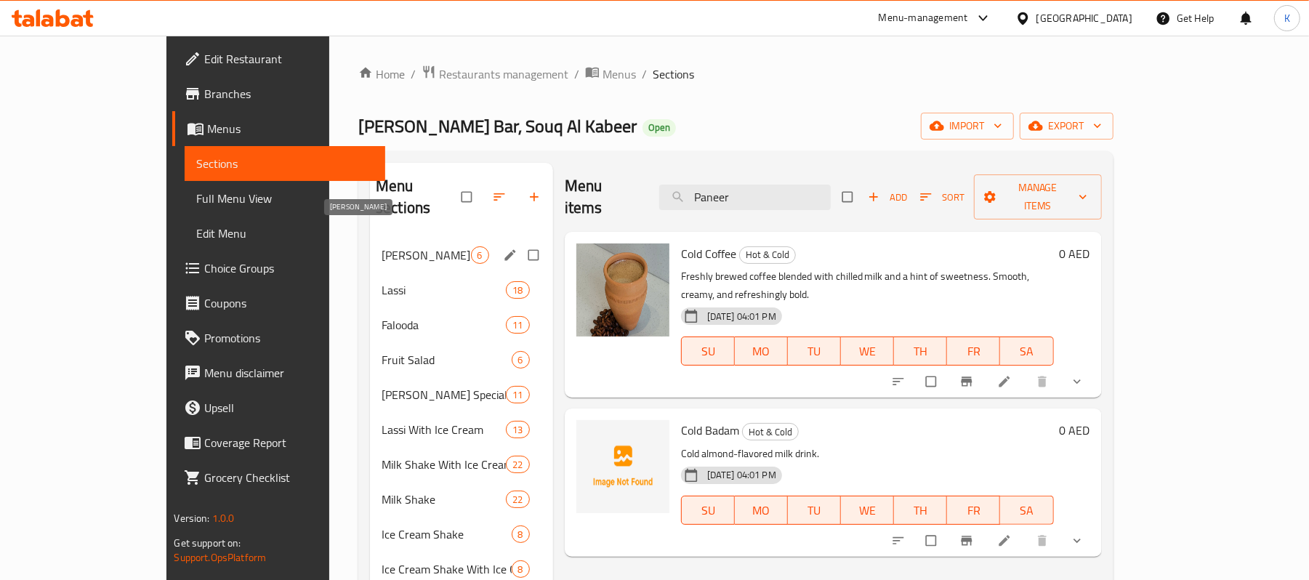
click at [382, 246] on span "[PERSON_NAME]" at bounding box center [426, 254] width 89 height 17
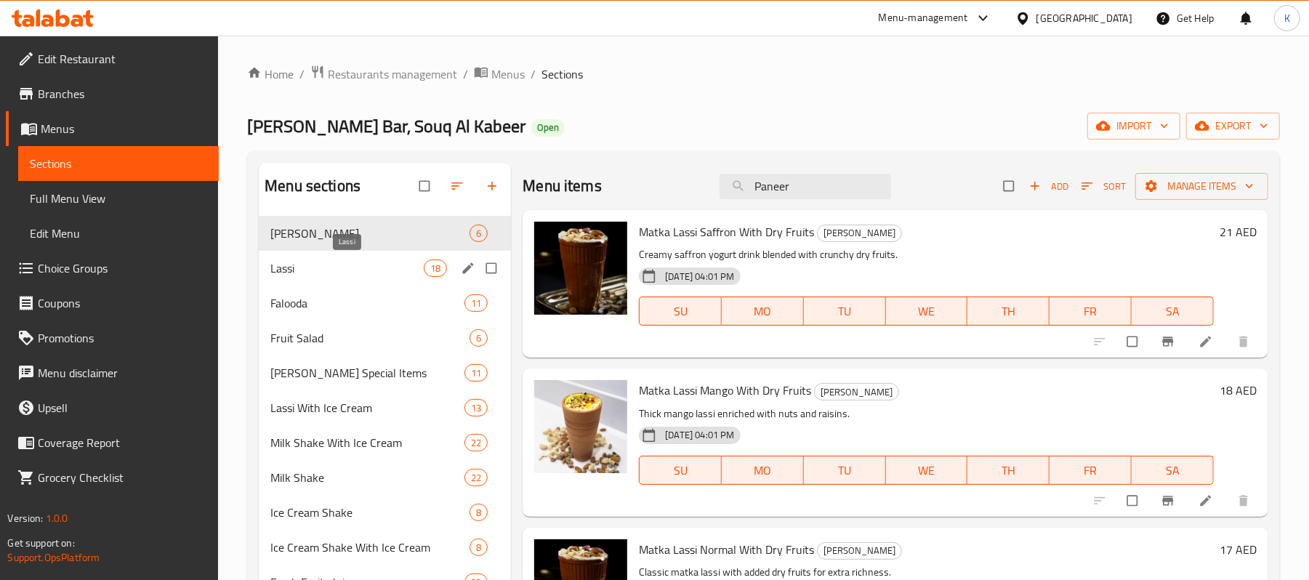
click at [310, 262] on span "Lassi" at bounding box center [346, 268] width 153 height 17
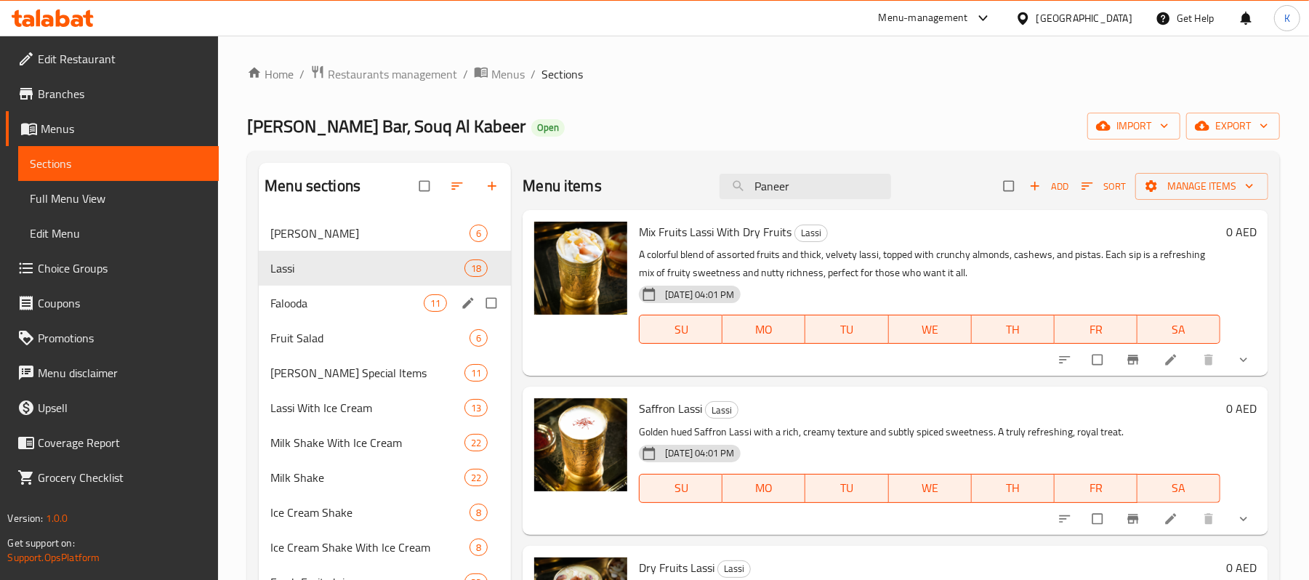
click at [311, 298] on span "Falooda" at bounding box center [346, 302] width 153 height 17
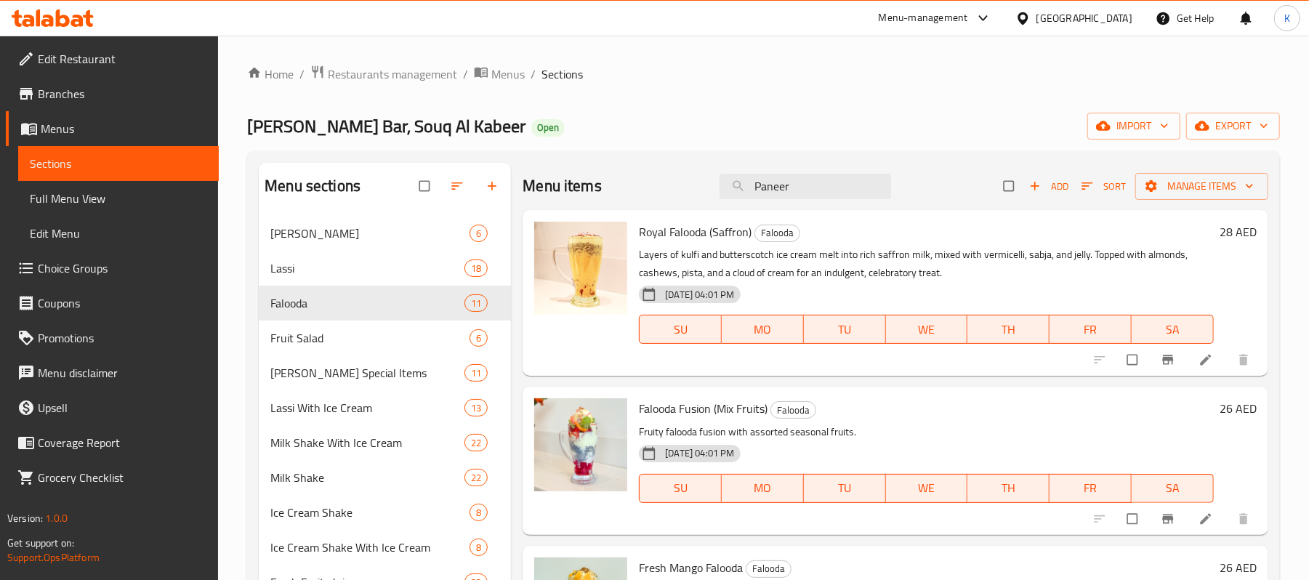
drag, startPoint x: 693, startPoint y: 202, endPoint x: 594, endPoint y: 239, distance: 105.6
click at [594, 239] on div "Menu items Paneer Add Sort Manage items Royal Falooda (Saffron) Falooda Layers …" at bounding box center [890, 453] width 758 height 580
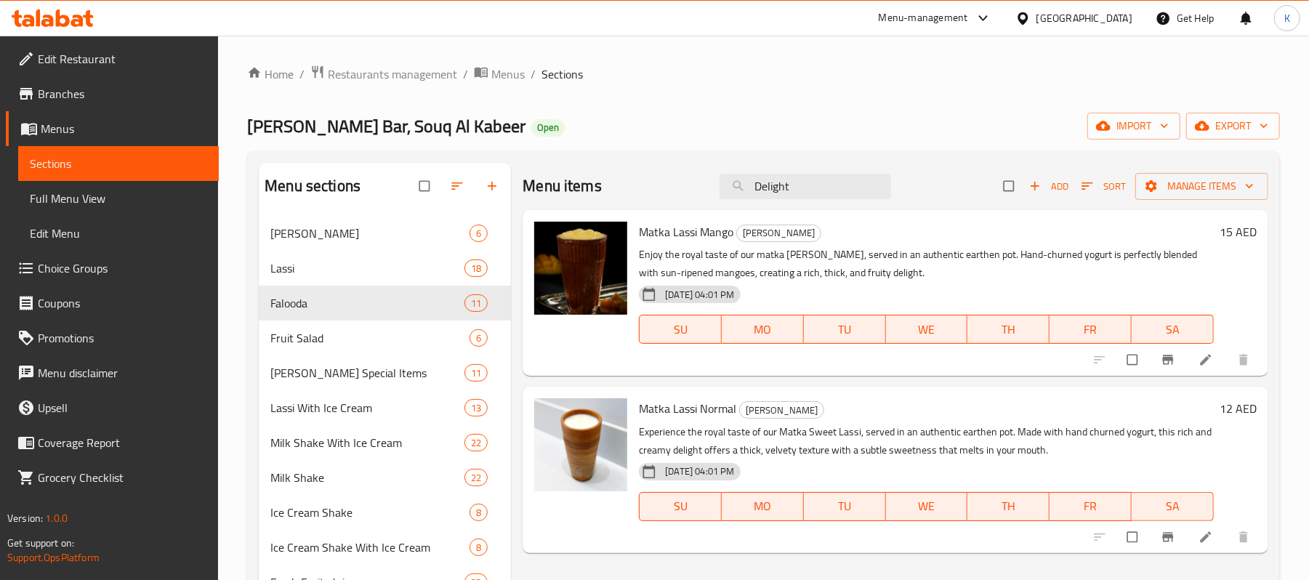
drag, startPoint x: 839, startPoint y: 188, endPoint x: 594, endPoint y: 199, distance: 245.3
click at [594, 199] on div "Menu items Delight Add Sort Manage items" at bounding box center [896, 186] width 746 height 47
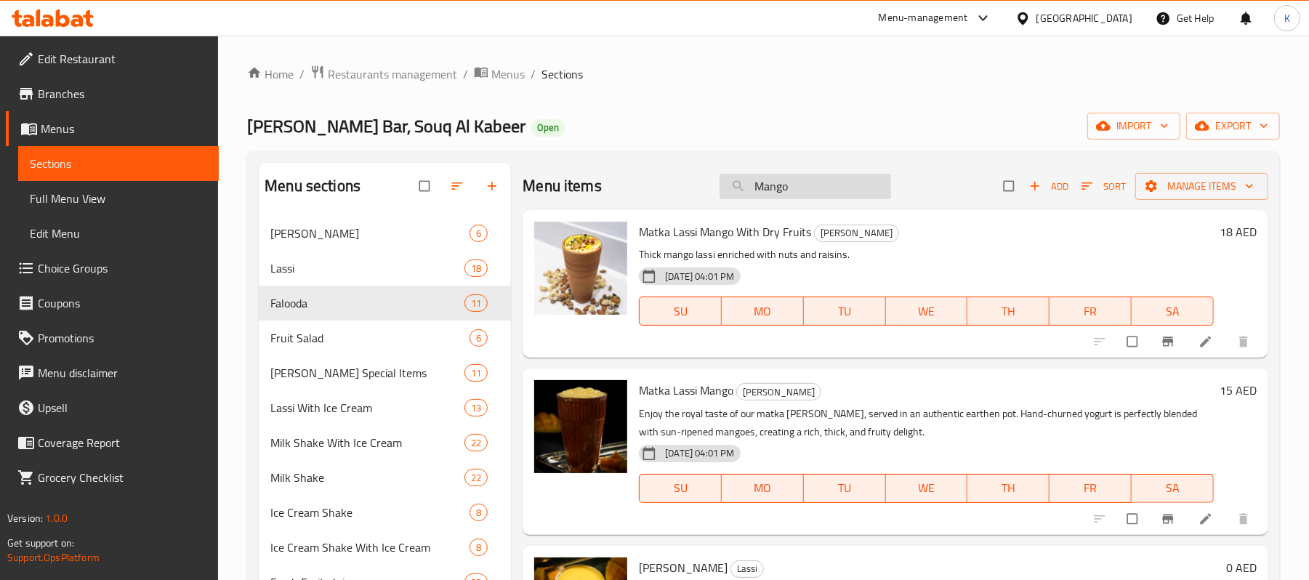
drag, startPoint x: 803, startPoint y: 172, endPoint x: 797, endPoint y: 179, distance: 9.3
click at [798, 177] on div "Menu items Mango Add Sort Manage items" at bounding box center [896, 186] width 746 height 47
drag, startPoint x: 797, startPoint y: 179, endPoint x: 670, endPoint y: 177, distance: 126.5
click at [672, 177] on div "Menu items Mango Add Sort Manage items" at bounding box center [896, 186] width 746 height 47
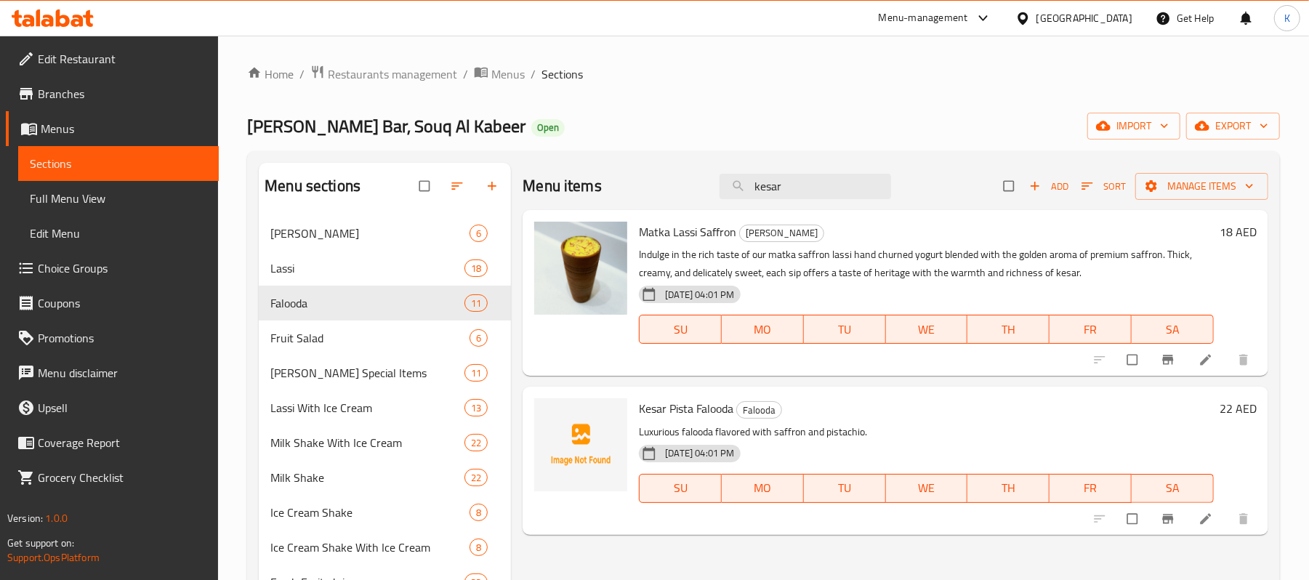
drag, startPoint x: 824, startPoint y: 190, endPoint x: 692, endPoint y: 196, distance: 131.8
click at [692, 196] on div "Menu items kesar Add Sort Manage items" at bounding box center [896, 186] width 746 height 47
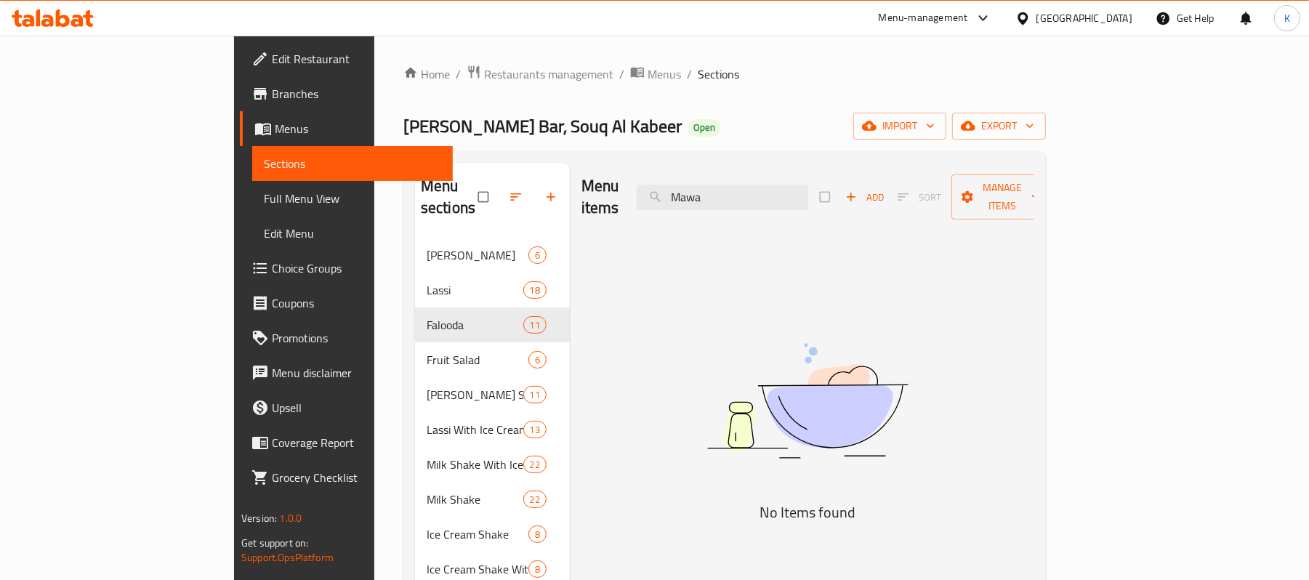
drag, startPoint x: 810, startPoint y: 192, endPoint x: 601, endPoint y: 202, distance: 209.6
click at [601, 202] on div "Menu items Mawa Add Sort Manage items" at bounding box center [808, 197] width 453 height 69
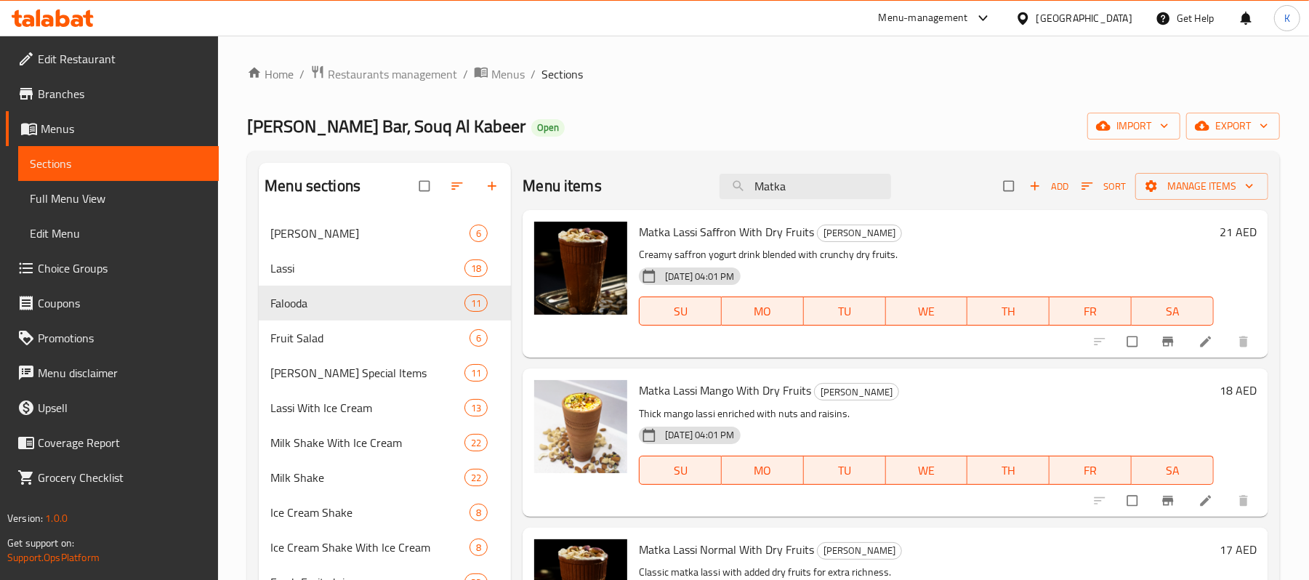
drag, startPoint x: 816, startPoint y: 187, endPoint x: 311, endPoint y: 140, distance: 506.7
click at [311, 140] on div "Home / Restaurants management / Menus / Sections [PERSON_NAME] Bar, Souq Al Kab…" at bounding box center [763, 410] width 1033 height 690
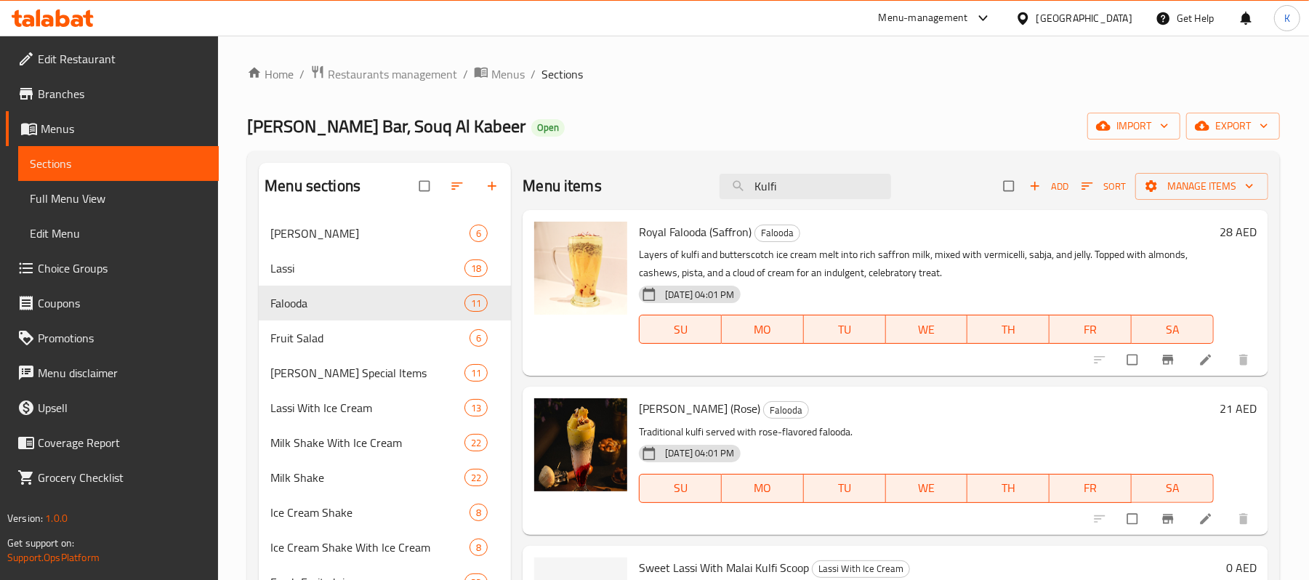
drag, startPoint x: 812, startPoint y: 190, endPoint x: 509, endPoint y: 192, distance: 303.2
click at [510, 192] on div "Menu sections Matka Lassi 6 Lassi 18 Falooda 11 Fruit Salad 6 [PERSON_NAME] Spe…" at bounding box center [764, 453] width 1010 height 580
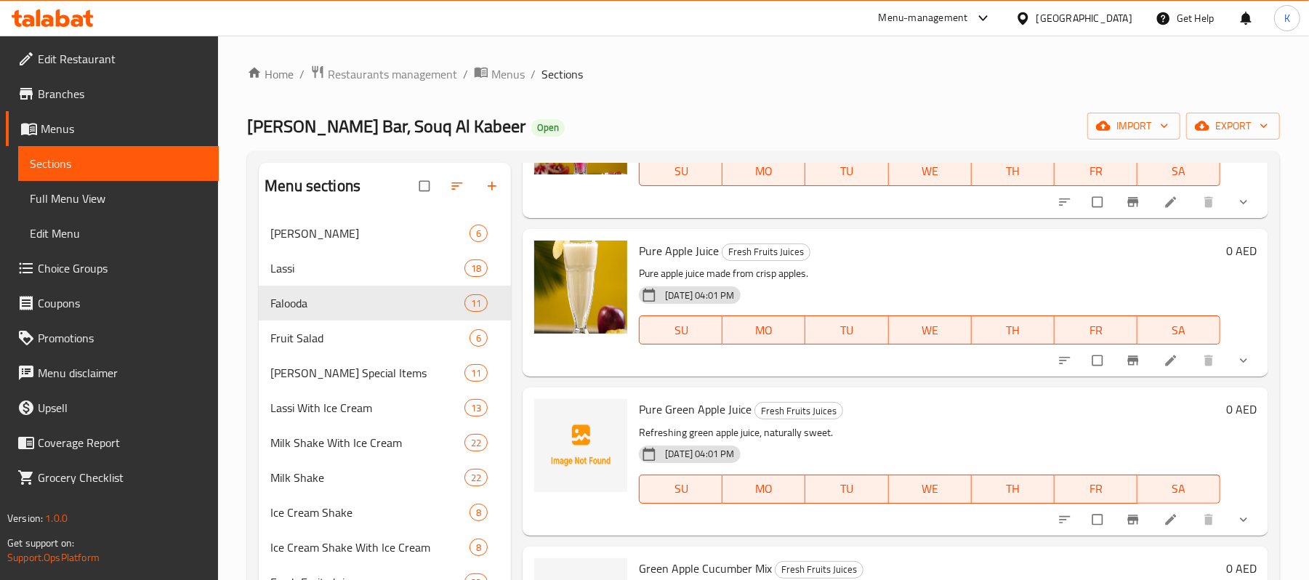
scroll to position [922, 0]
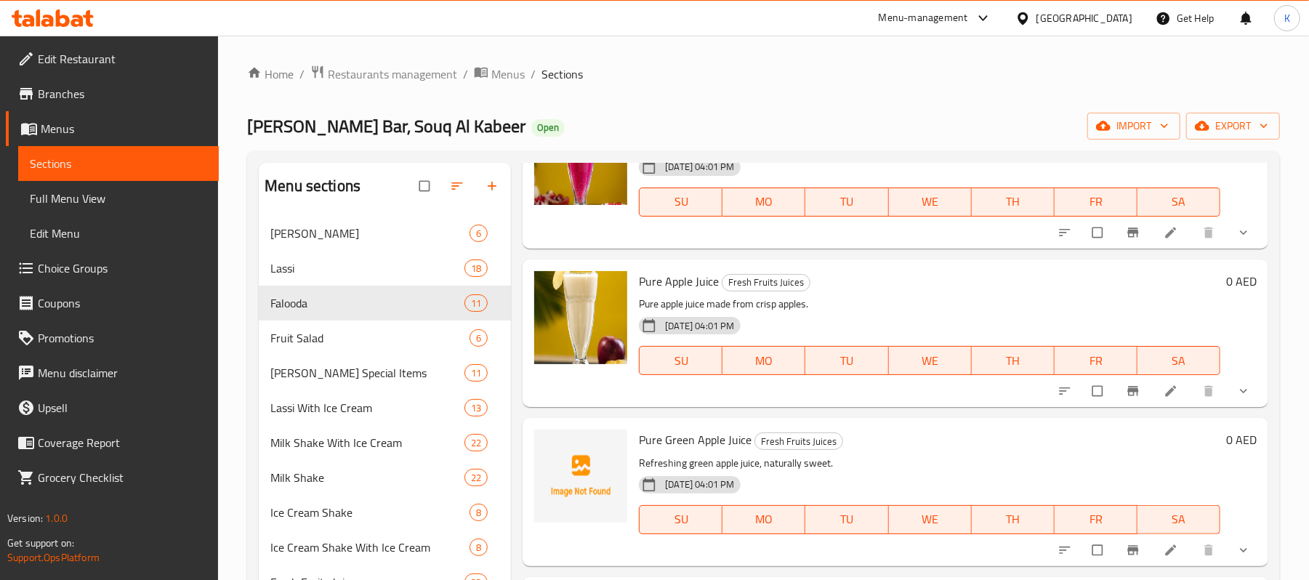
click at [696, 281] on span "Pure Apple Juice" at bounding box center [679, 281] width 80 height 22
copy h6 "Pure Apple Juice"
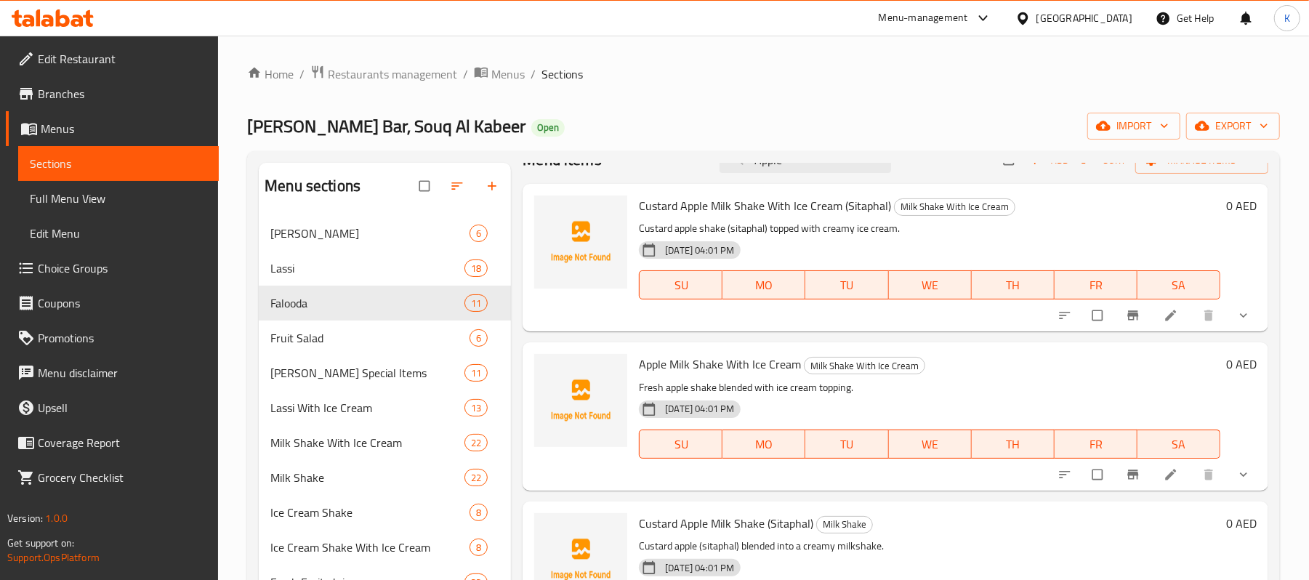
scroll to position [0, 0]
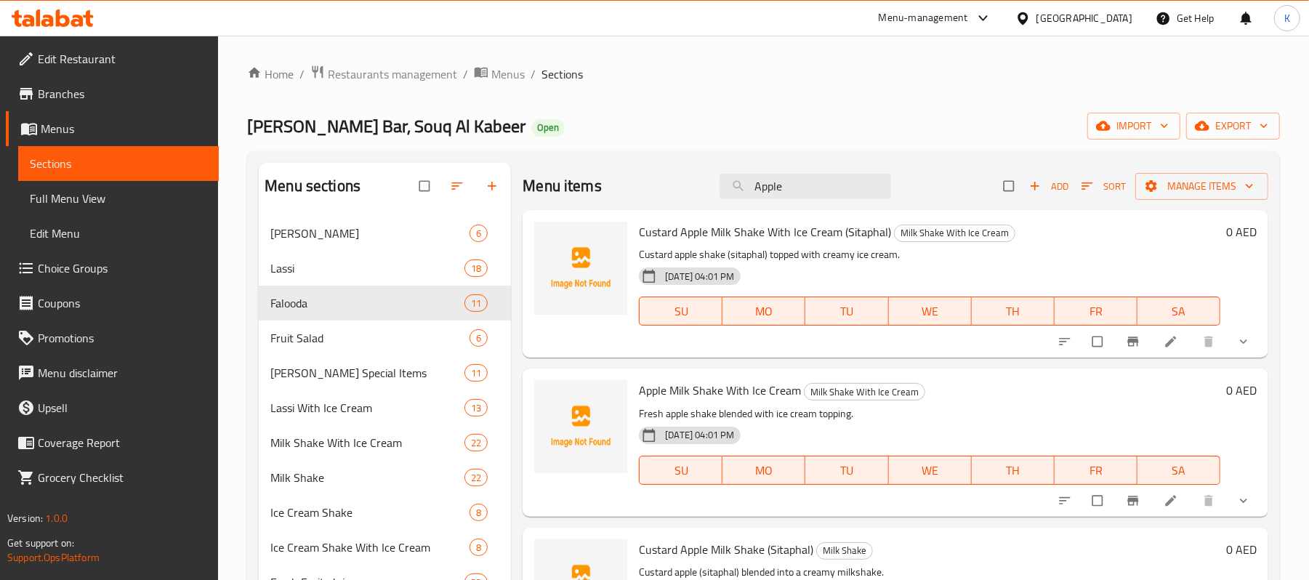
drag, startPoint x: 832, startPoint y: 179, endPoint x: 465, endPoint y: 158, distance: 367.8
click at [457, 164] on div "Menu sections Matka Lassi 6 Lassi 18 Falooda 11 Fruit Salad 6 [PERSON_NAME] Spe…" at bounding box center [764, 453] width 1010 height 580
type input "Bonan"
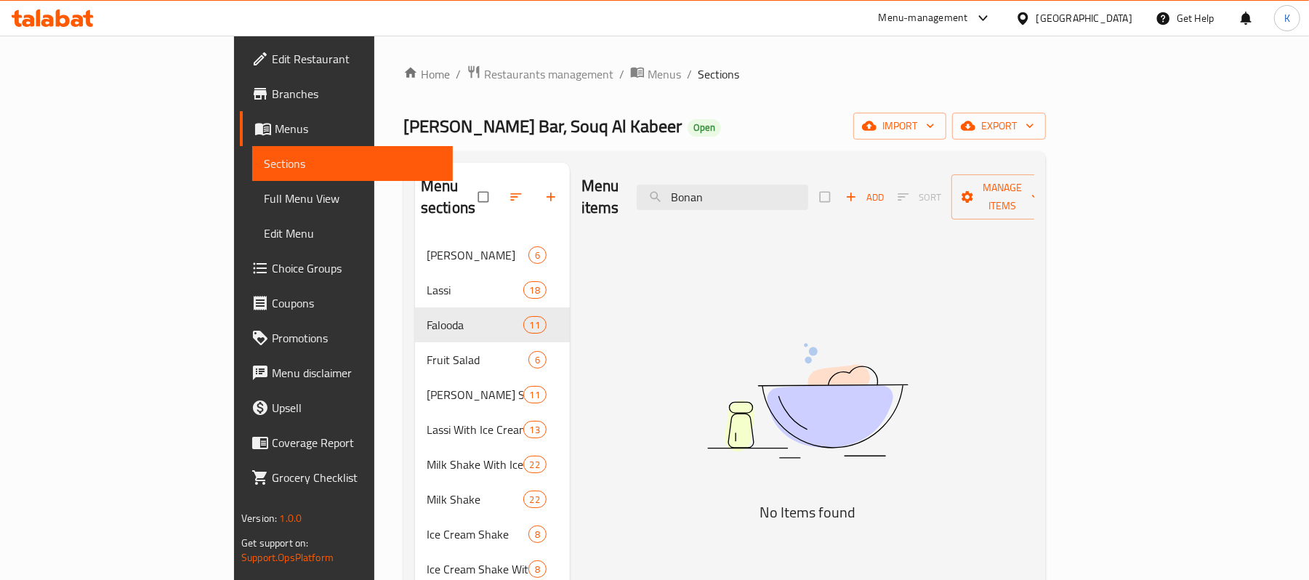
drag, startPoint x: 830, startPoint y: 193, endPoint x: 458, endPoint y: 215, distance: 372.9
click at [470, 213] on div "Menu sections Matka Lassi 6 Lassi 18 Falooda 11 Fruit Salad 6 [PERSON_NAME] Spe…" at bounding box center [724, 453] width 619 height 580
type input "M"
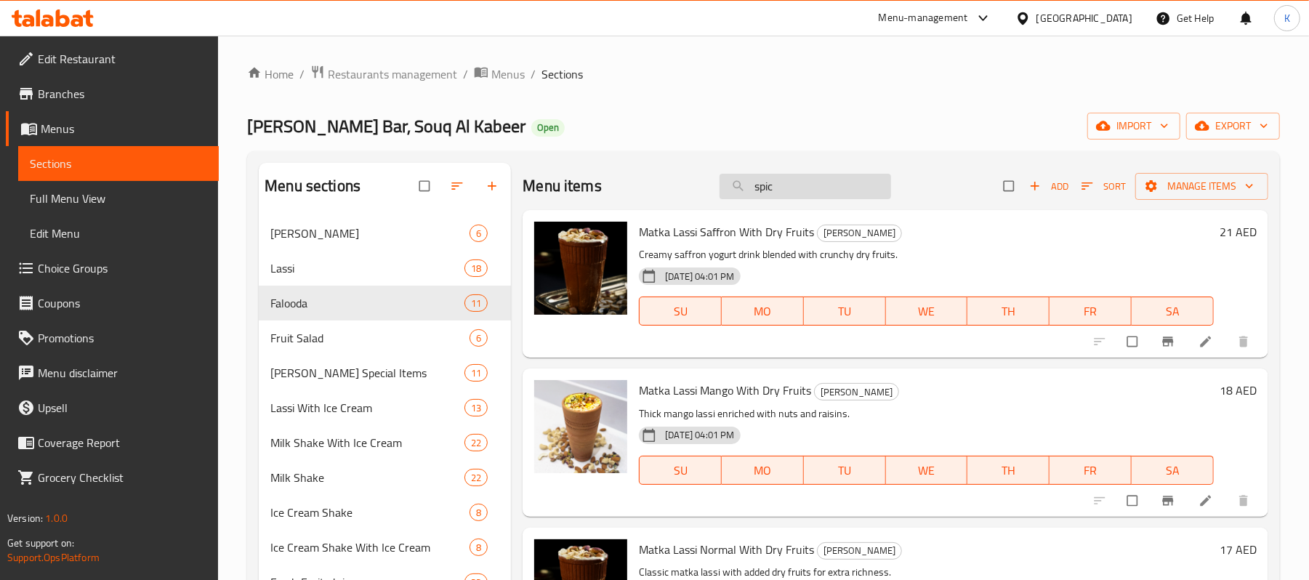
type input "spicy"
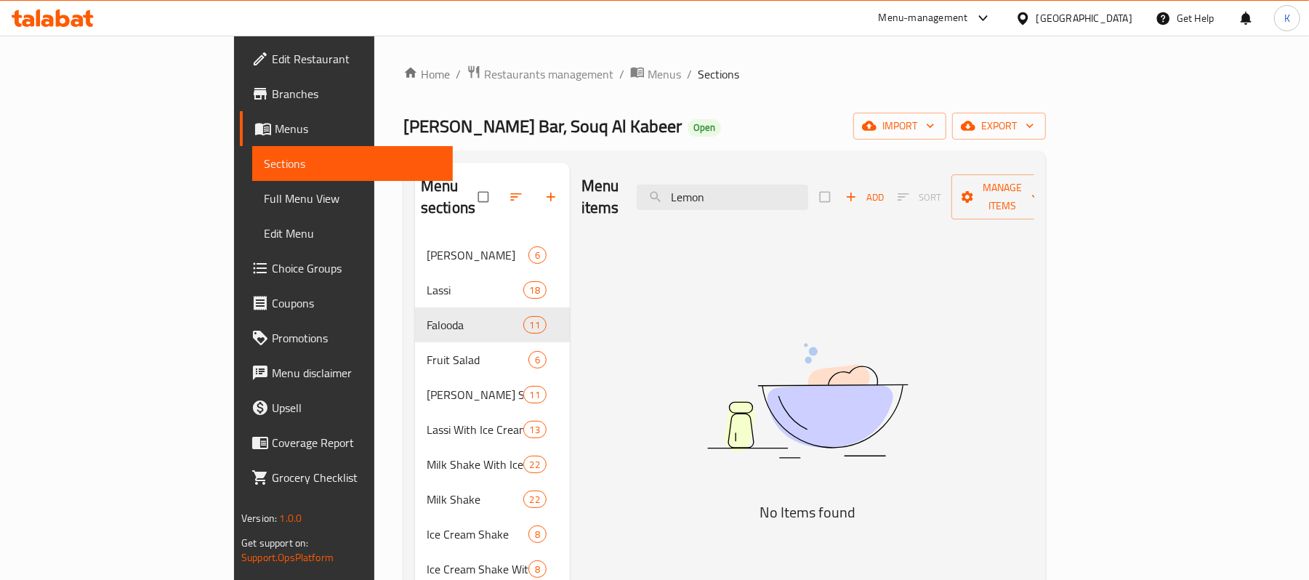
drag, startPoint x: 827, startPoint y: 184, endPoint x: 716, endPoint y: 196, distance: 111.1
click at [719, 195] on input "Lemon" at bounding box center [723, 197] width 172 height 25
drag, startPoint x: 811, startPoint y: 187, endPoint x: 657, endPoint y: 205, distance: 155.2
click at [657, 205] on div "Menu items sour Add Sort Manage items" at bounding box center [808, 197] width 453 height 69
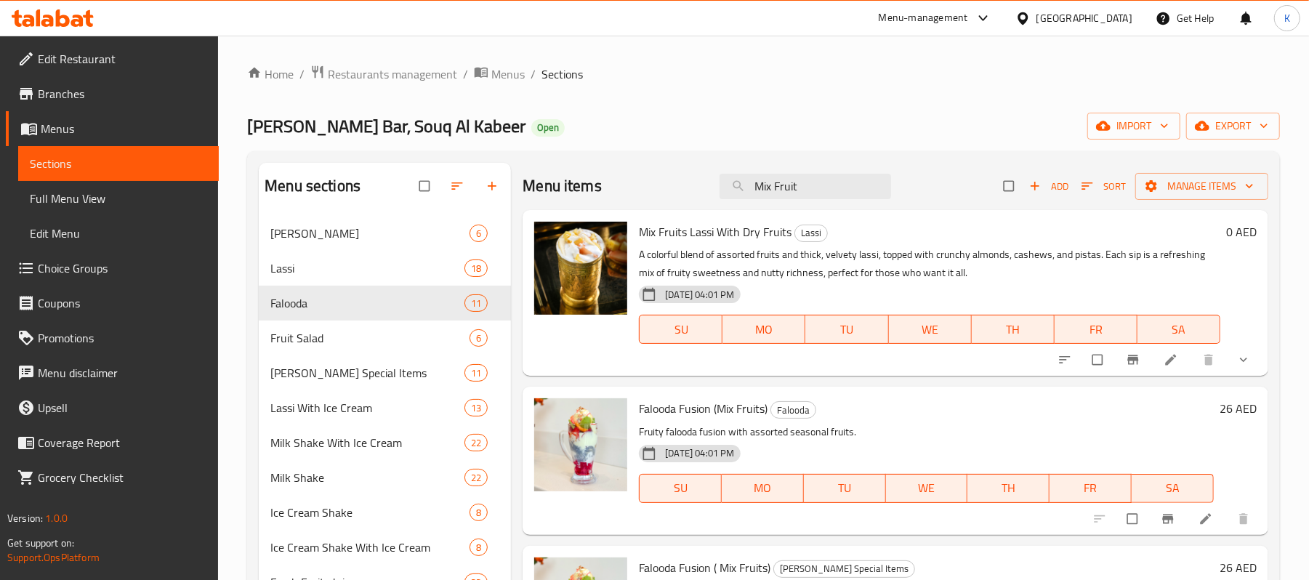
drag, startPoint x: 808, startPoint y: 185, endPoint x: 573, endPoint y: 146, distance: 238.7
click at [573, 146] on div "Home / Restaurants management / Menus / Sections [PERSON_NAME] Bar, Souq Al Kab…" at bounding box center [763, 410] width 1033 height 690
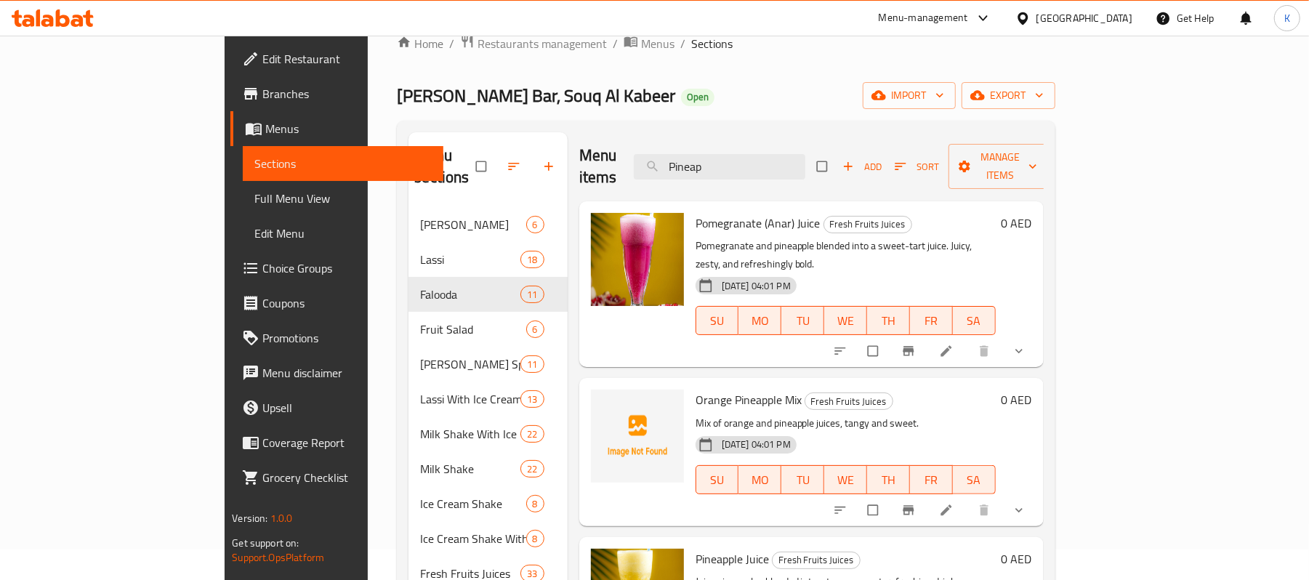
scroll to position [10, 0]
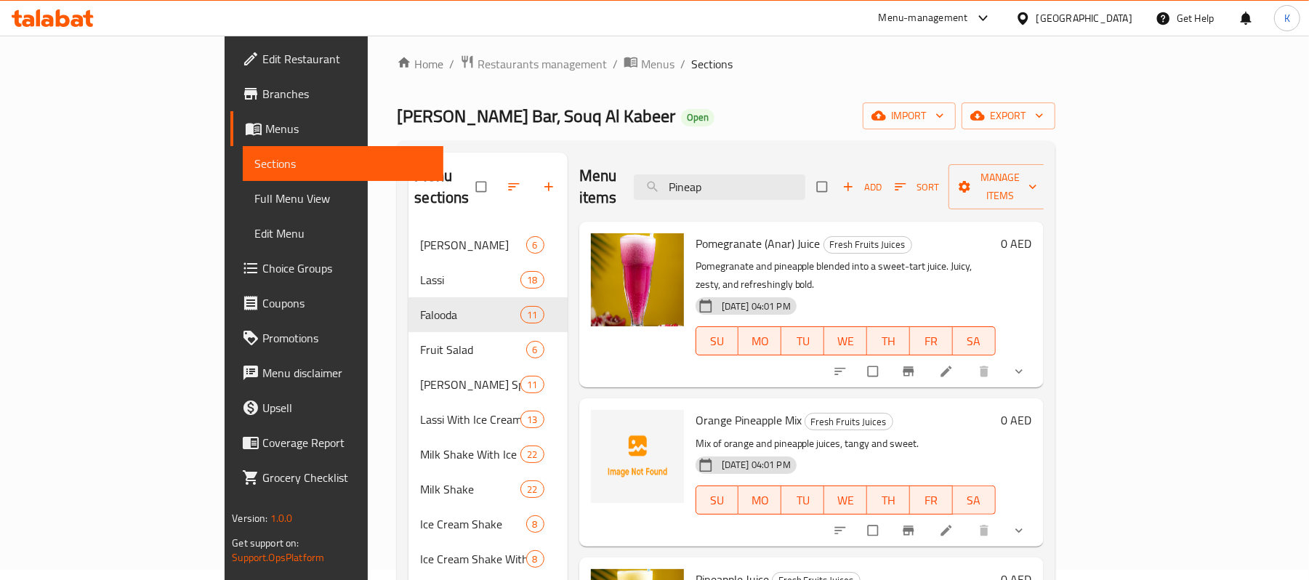
drag, startPoint x: 814, startPoint y: 183, endPoint x: 390, endPoint y: 145, distance: 426.3
click at [397, 145] on div "Menu sections Matka Lassi 6 Lassi 18 Falooda 11 Fruit Salad 6 [PERSON_NAME] Spe…" at bounding box center [726, 442] width 658 height 603
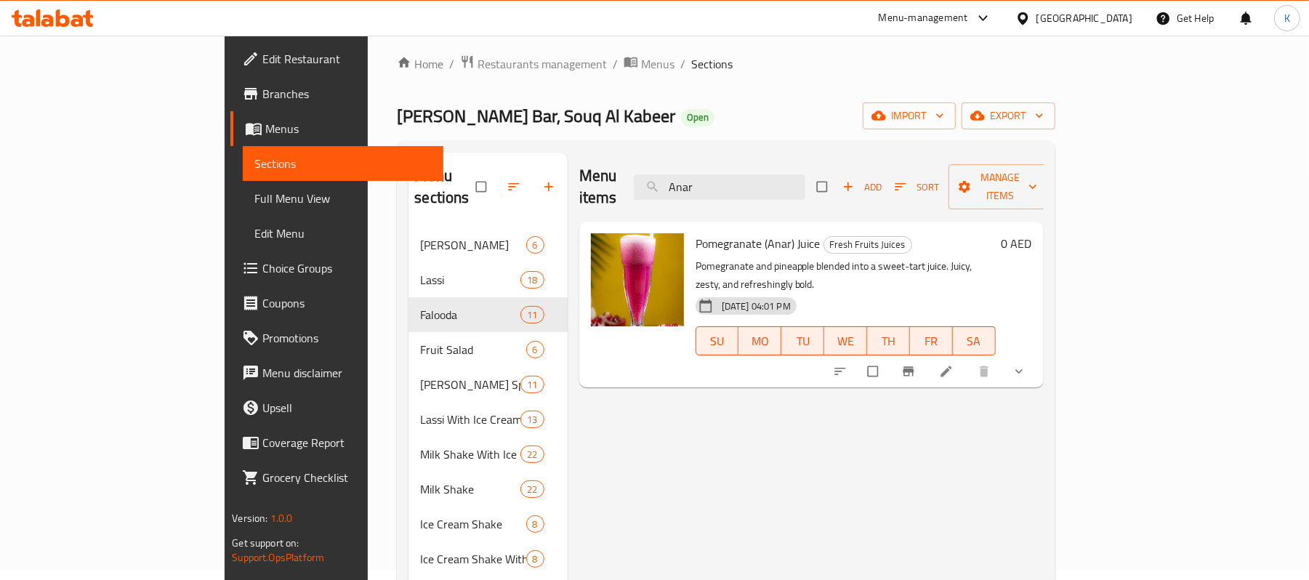
drag, startPoint x: 804, startPoint y: 174, endPoint x: 587, endPoint y: 170, distance: 216.7
click at [587, 170] on div "Menu items Anar Add Sort Manage items" at bounding box center [811, 187] width 465 height 69
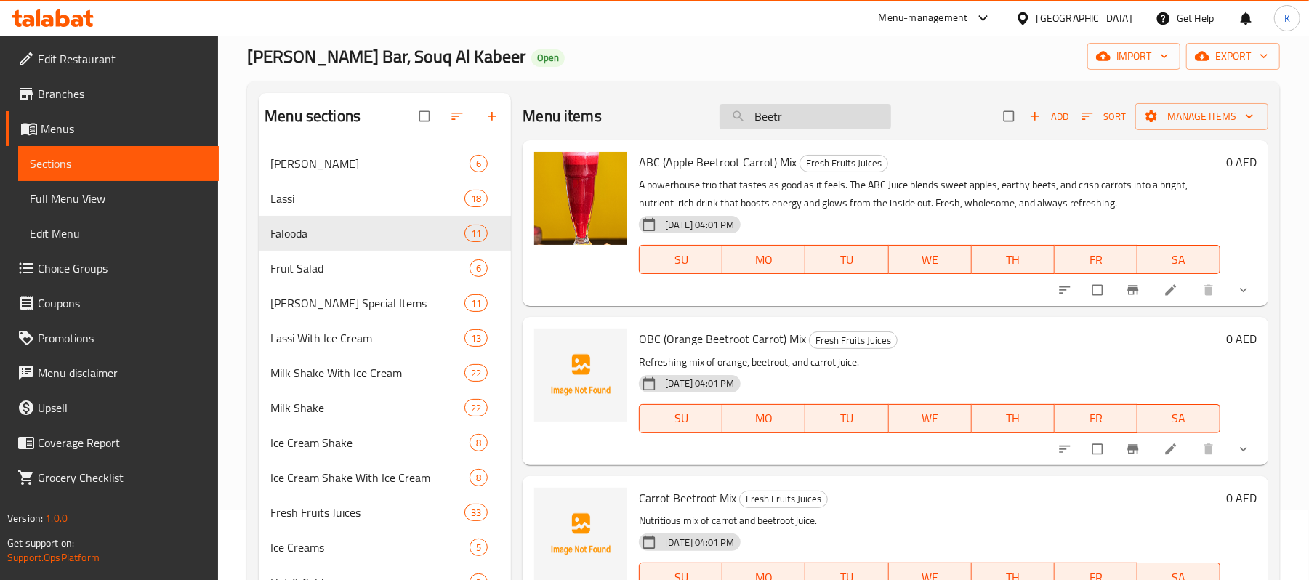
scroll to position [0, 0]
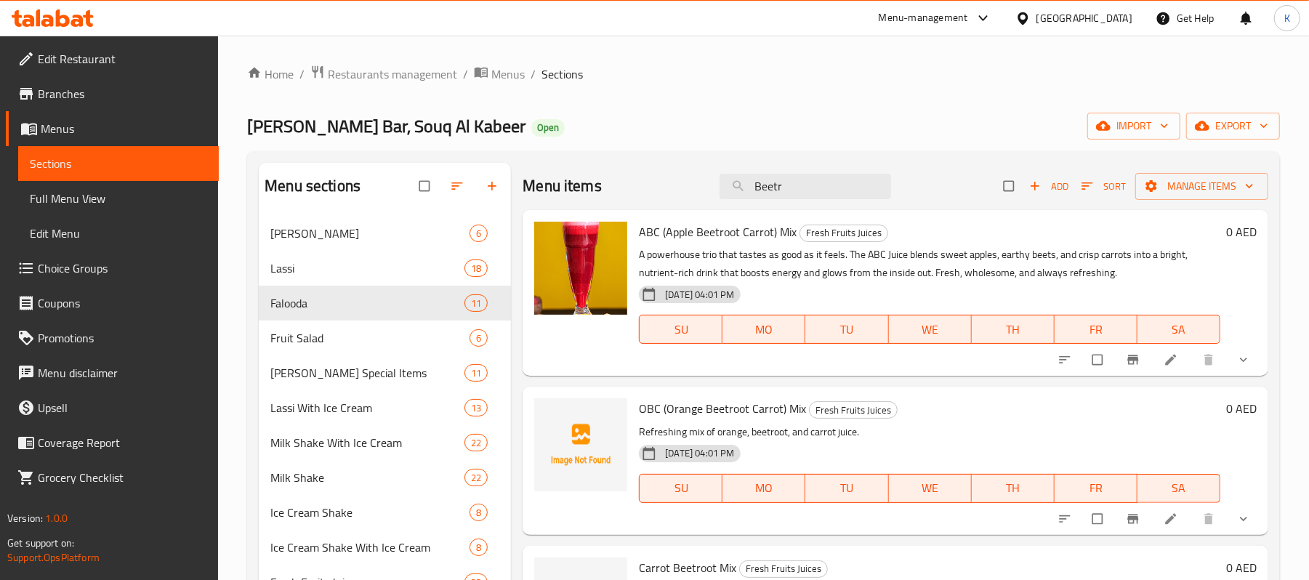
drag, startPoint x: 835, startPoint y: 187, endPoint x: 225, endPoint y: 166, distance: 610.3
click at [236, 166] on div "Home / Restaurants management / Menus / Sections [PERSON_NAME] Bar, Souq Al Kab…" at bounding box center [763, 410] width 1091 height 748
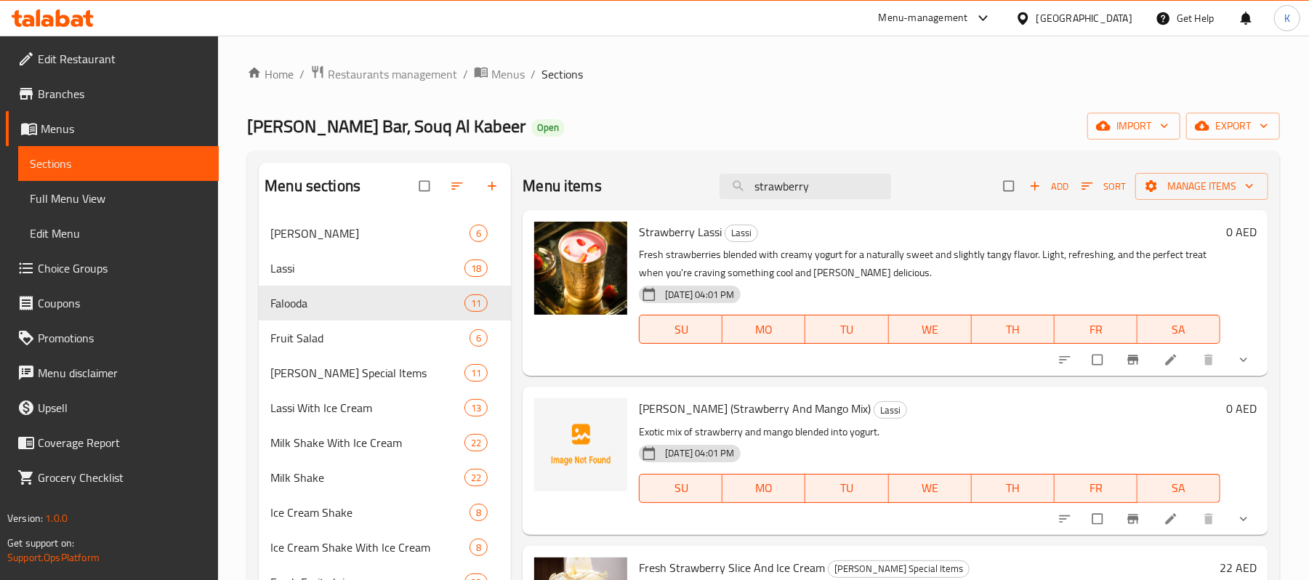
drag, startPoint x: 844, startPoint y: 182, endPoint x: 614, endPoint y: 209, distance: 231.4
click at [614, 209] on div "Menu items strawberry Add Sort Manage items" at bounding box center [896, 186] width 746 height 47
type input "Brownie"
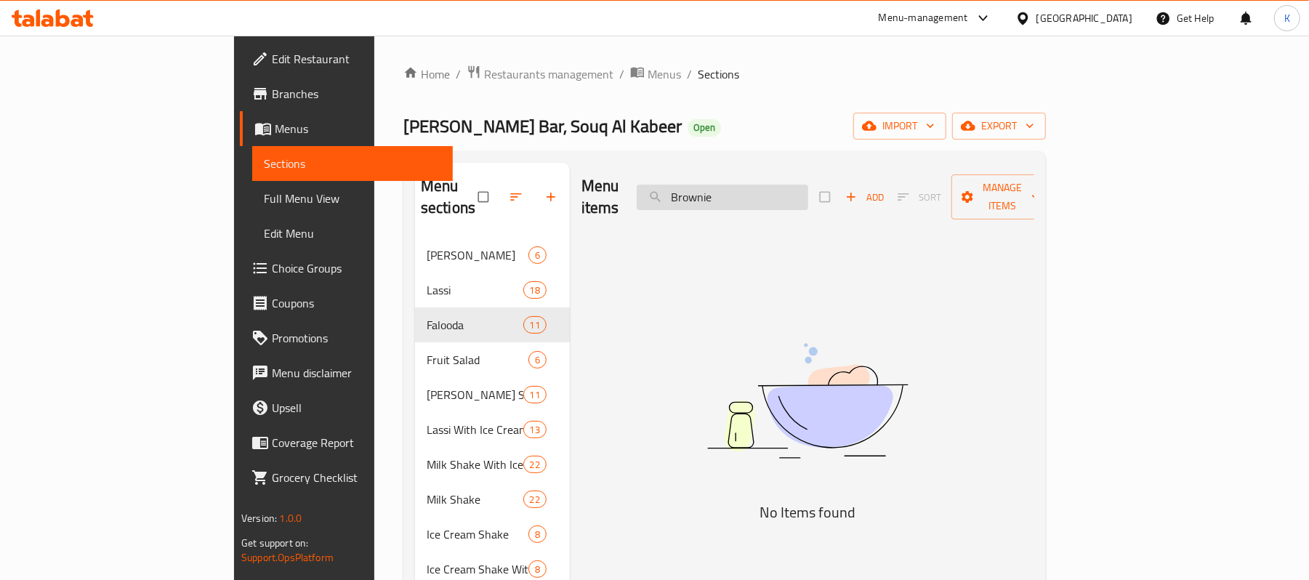
drag, startPoint x: 757, startPoint y: 193, endPoint x: 721, endPoint y: 196, distance: 35.7
click at [722, 196] on input "Brownie" at bounding box center [723, 197] width 172 height 25
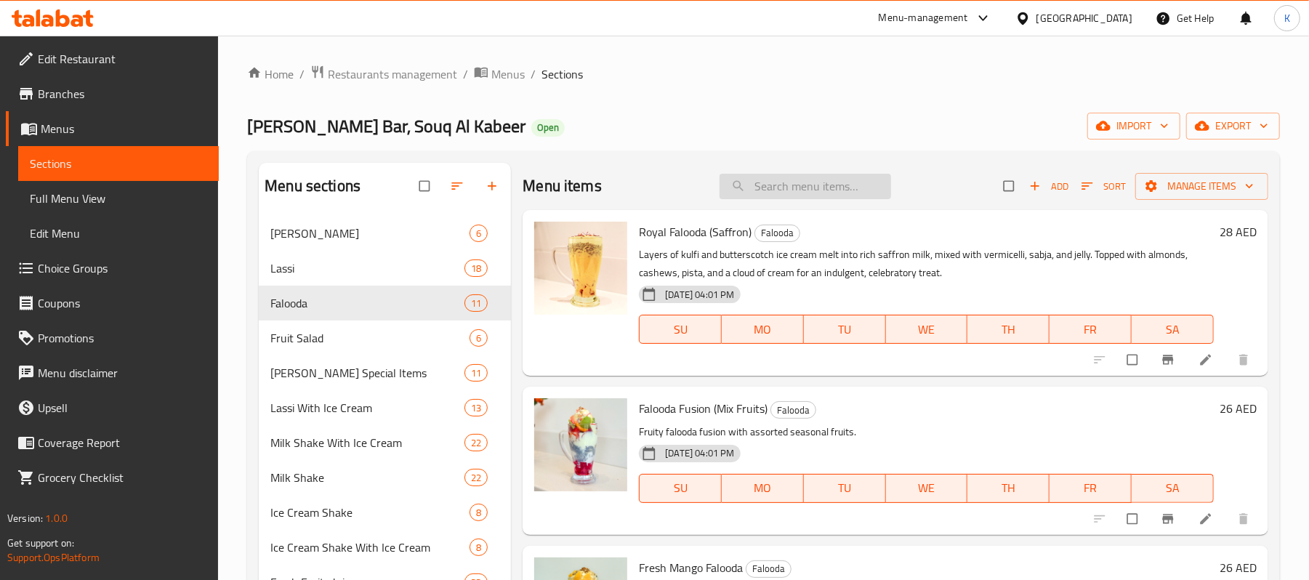
drag, startPoint x: 806, startPoint y: 183, endPoint x: 789, endPoint y: 190, distance: 18.2
click at [789, 190] on input "search" at bounding box center [806, 186] width 172 height 25
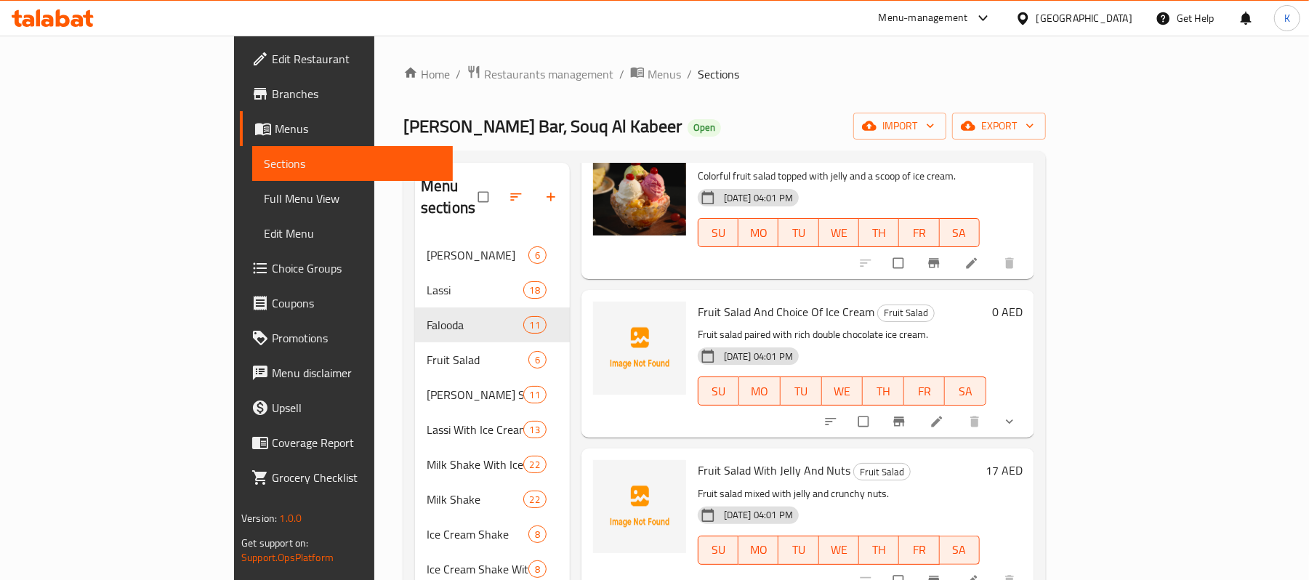
scroll to position [291, 0]
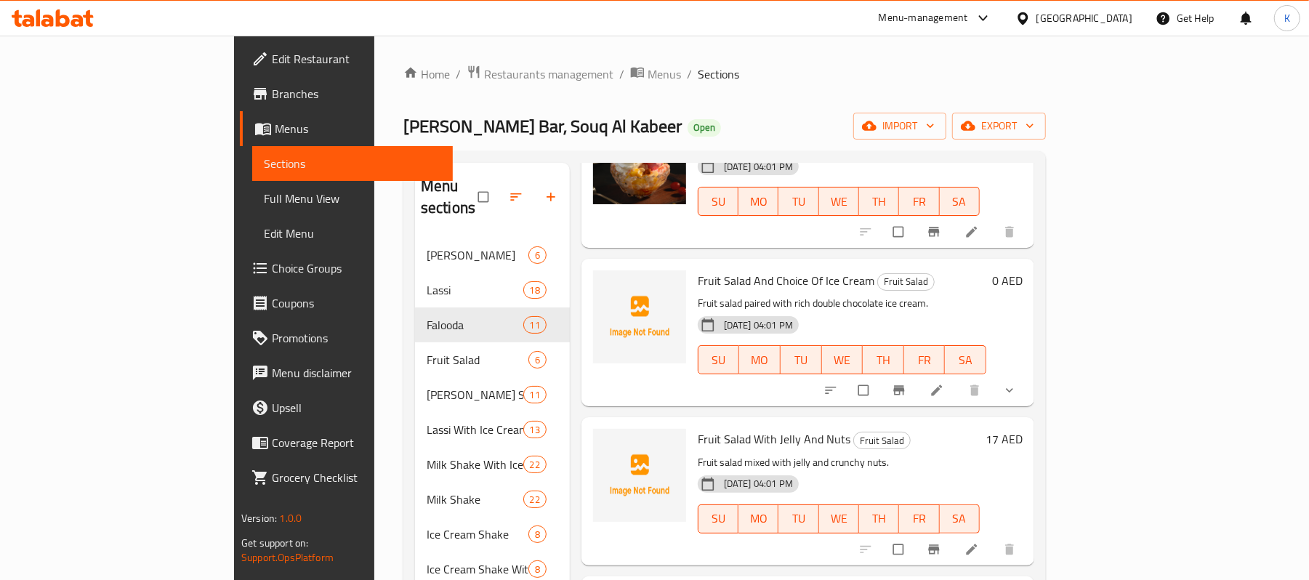
type input "Fruit salad"
click at [1029, 374] on button "show more" at bounding box center [1011, 390] width 35 height 32
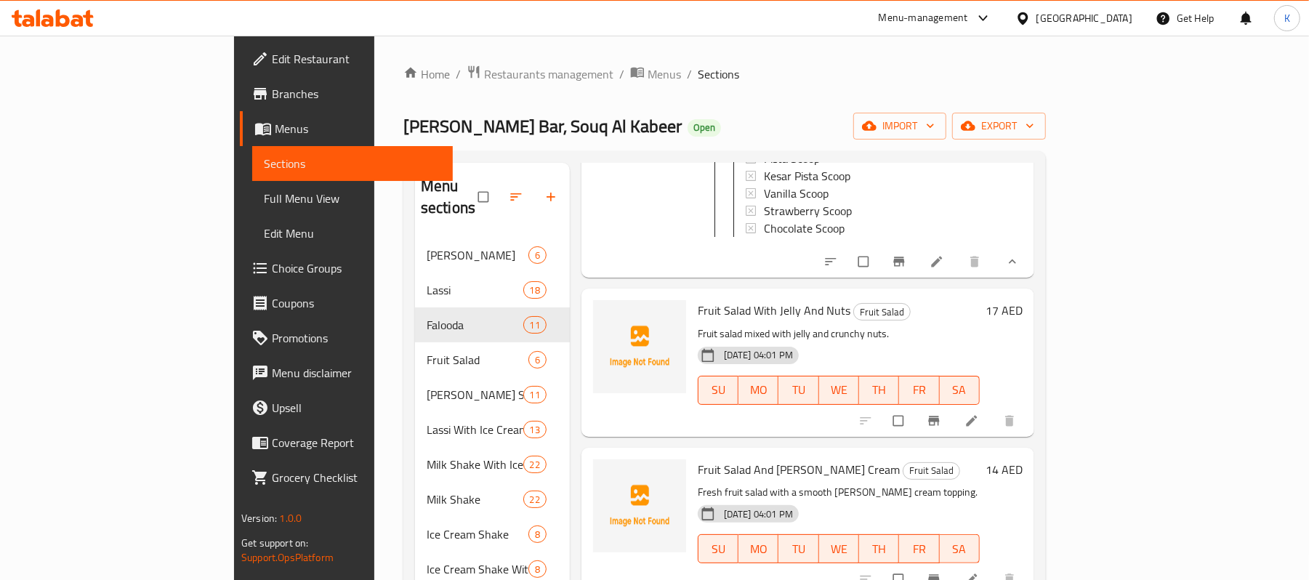
scroll to position [690, 0]
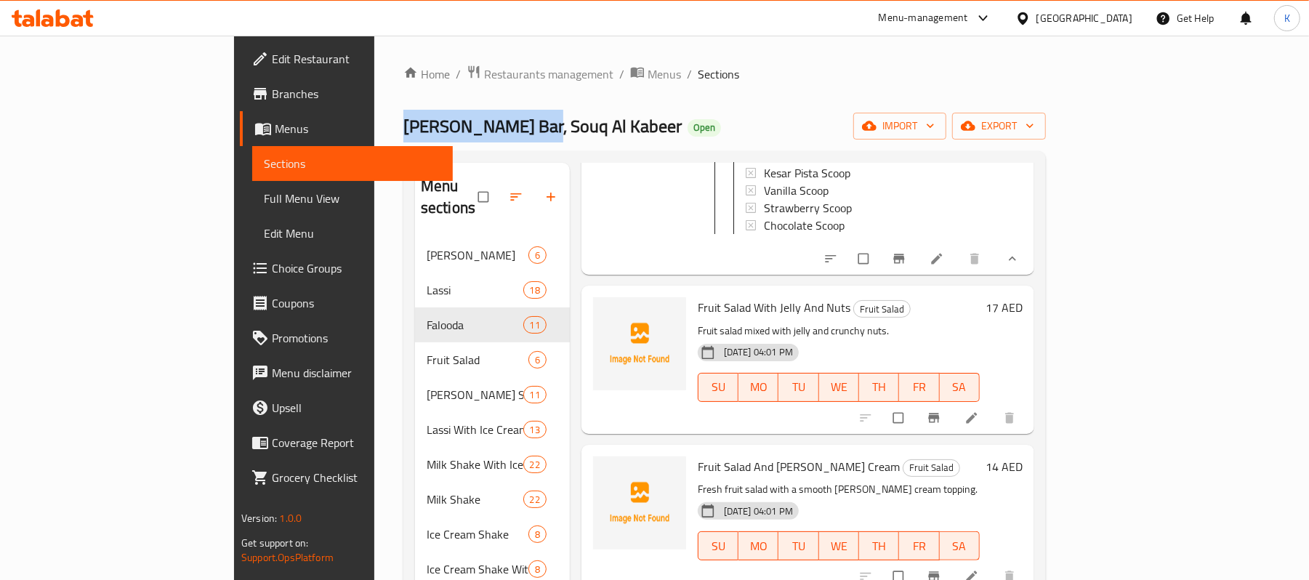
drag, startPoint x: 244, startPoint y: 128, endPoint x: 381, endPoint y: 93, distance: 141.1
click at [374, 122] on div "Home / Restaurants management / Menus / Sections [PERSON_NAME] Bar, Souq Al Kab…" at bounding box center [724, 410] width 701 height 748
copy span "[PERSON_NAME] Ba"
click at [484, 82] on span "Restaurants management" at bounding box center [548, 73] width 129 height 17
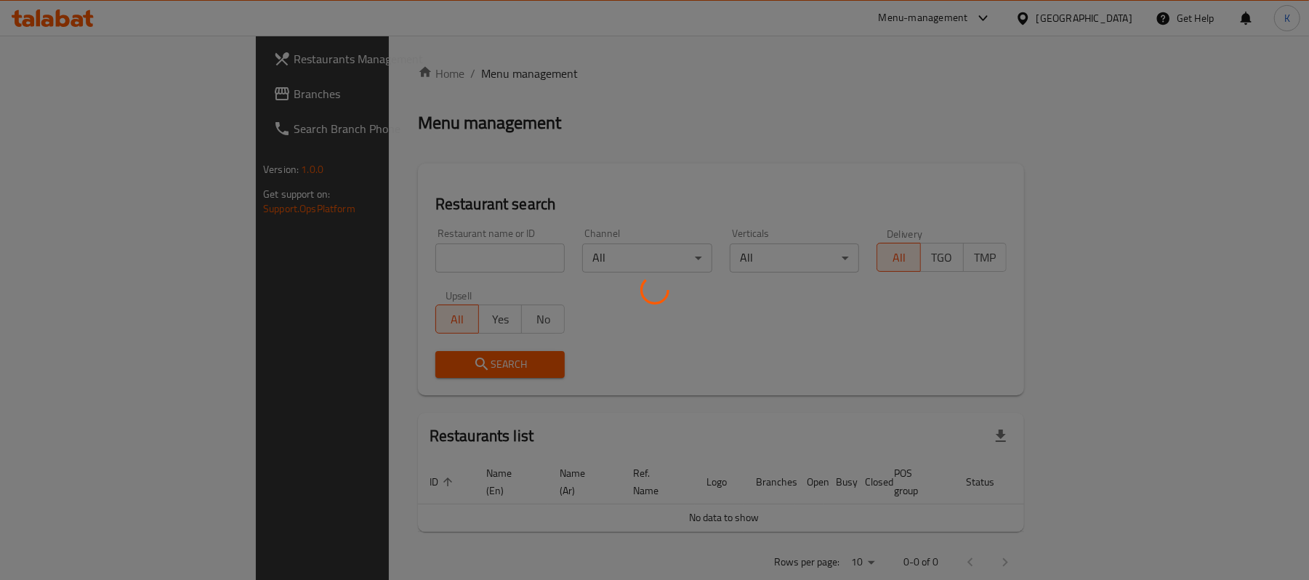
click at [397, 262] on div at bounding box center [654, 290] width 1309 height 580
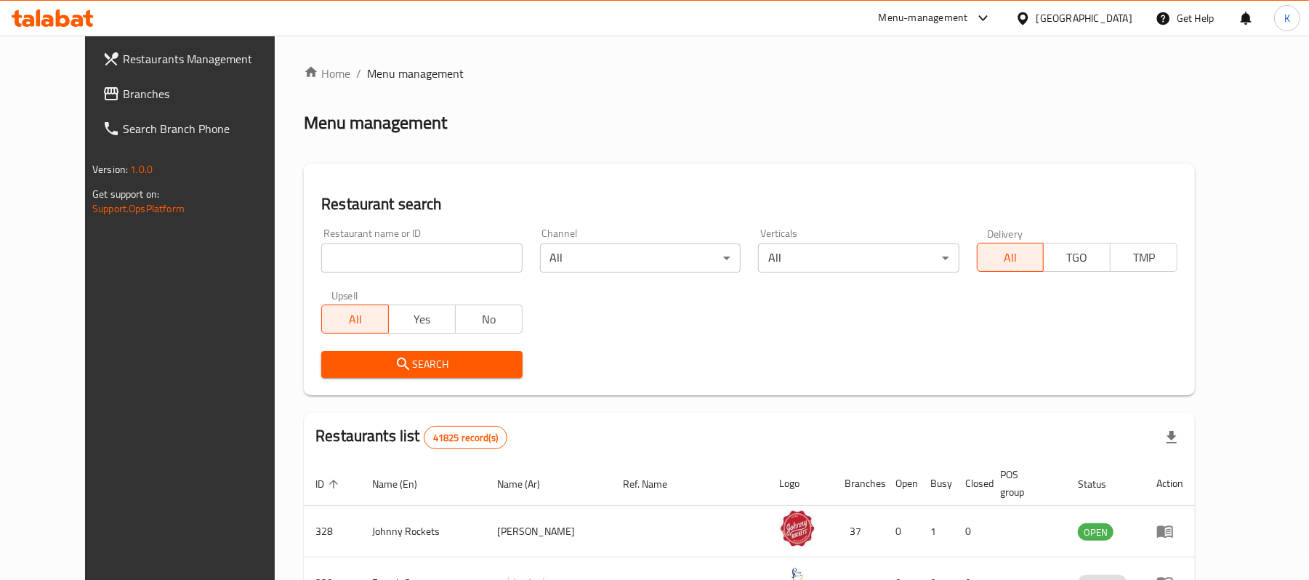
click at [407, 254] on input "search" at bounding box center [421, 258] width 201 height 29
click at [408, 254] on input "search" at bounding box center [421, 258] width 201 height 29
paste input "[PERSON_NAME] Ba"
type input "[PERSON_NAME] Ba"
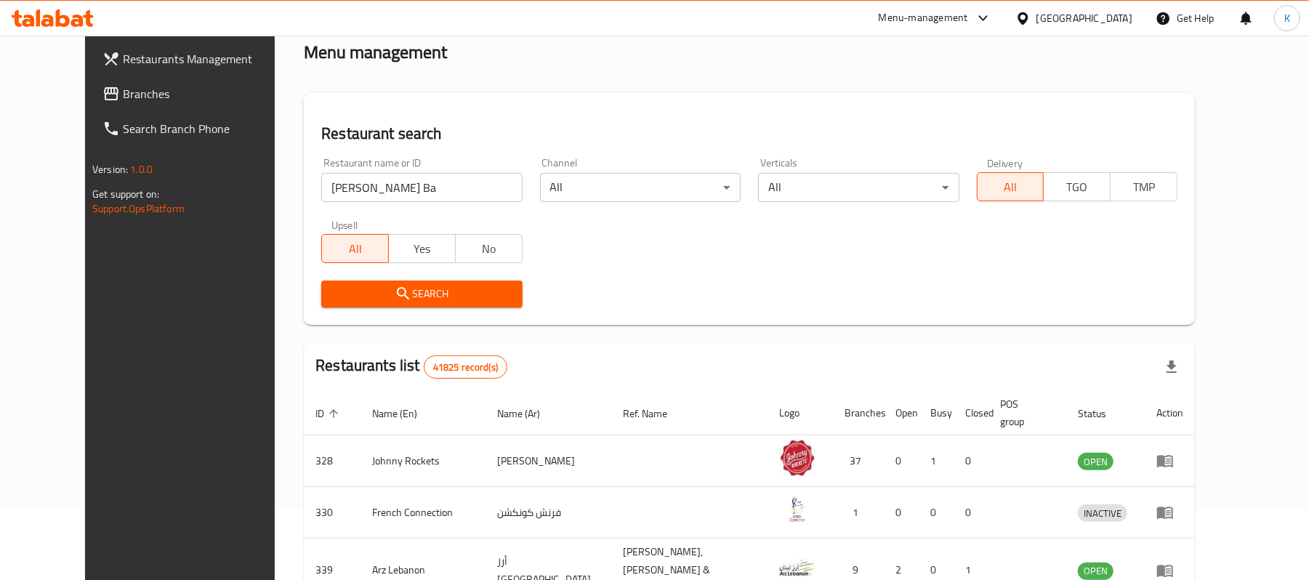
scroll to position [24, 0]
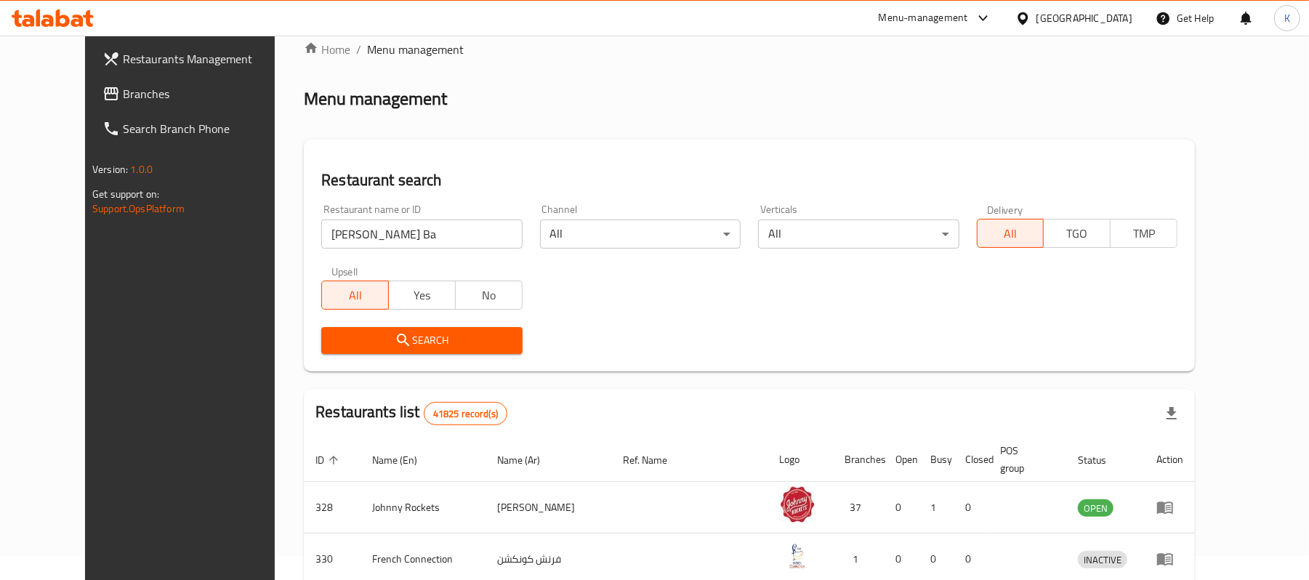
click at [490, 343] on button "Search" at bounding box center [421, 340] width 201 height 27
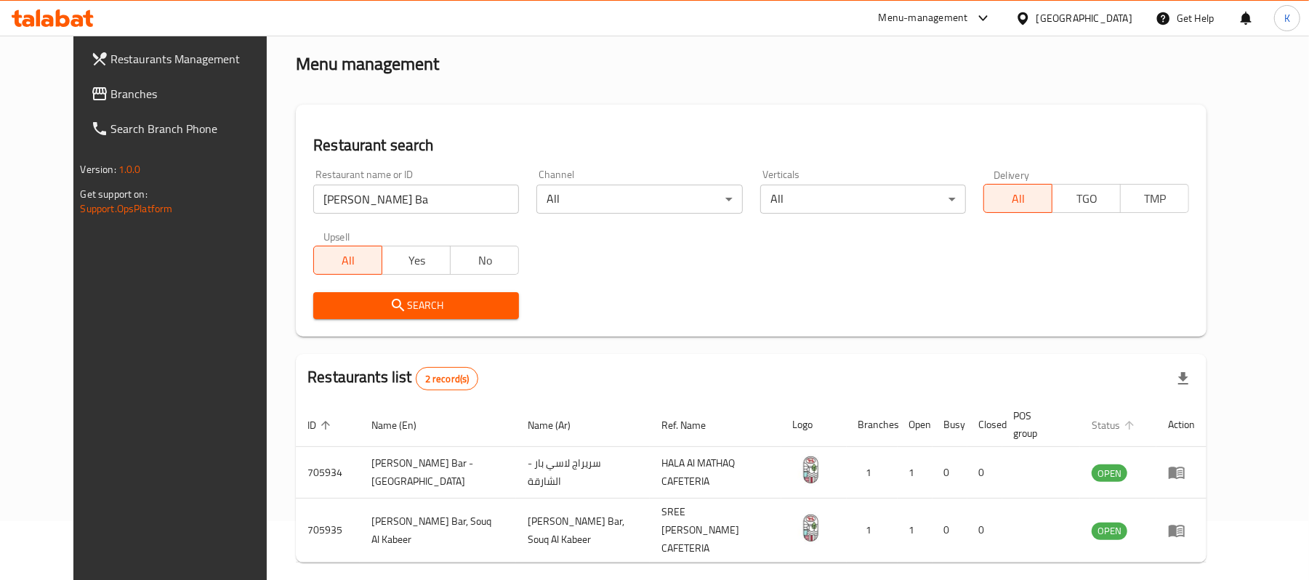
scroll to position [92, 0]
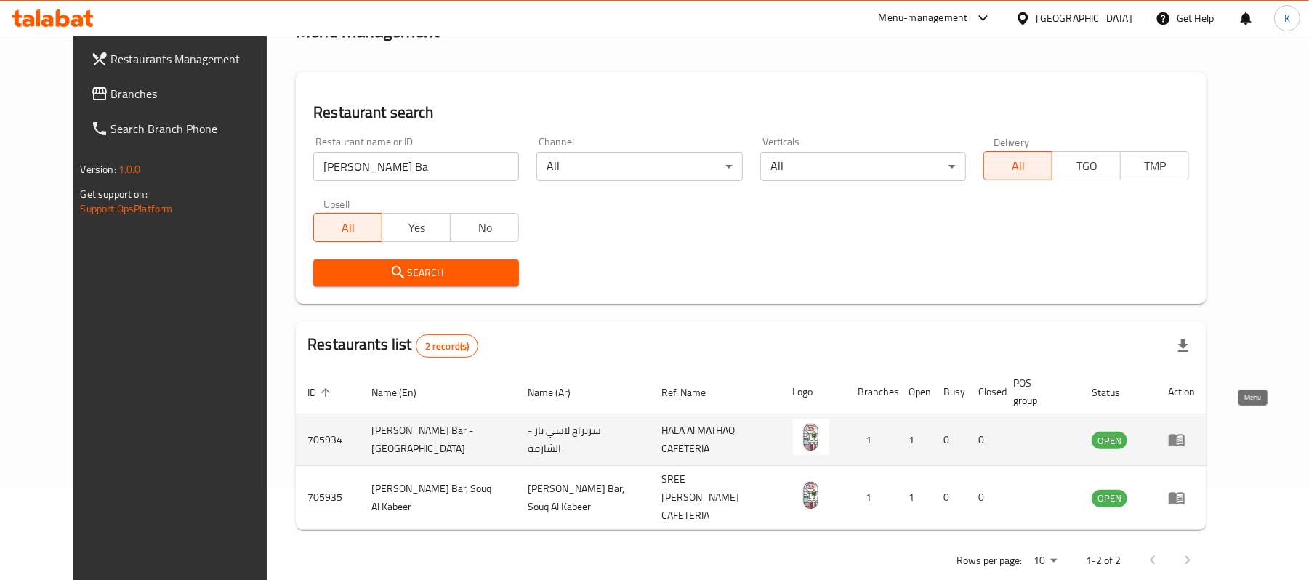
click at [1185, 435] on icon "enhanced table" at bounding box center [1177, 441] width 16 height 12
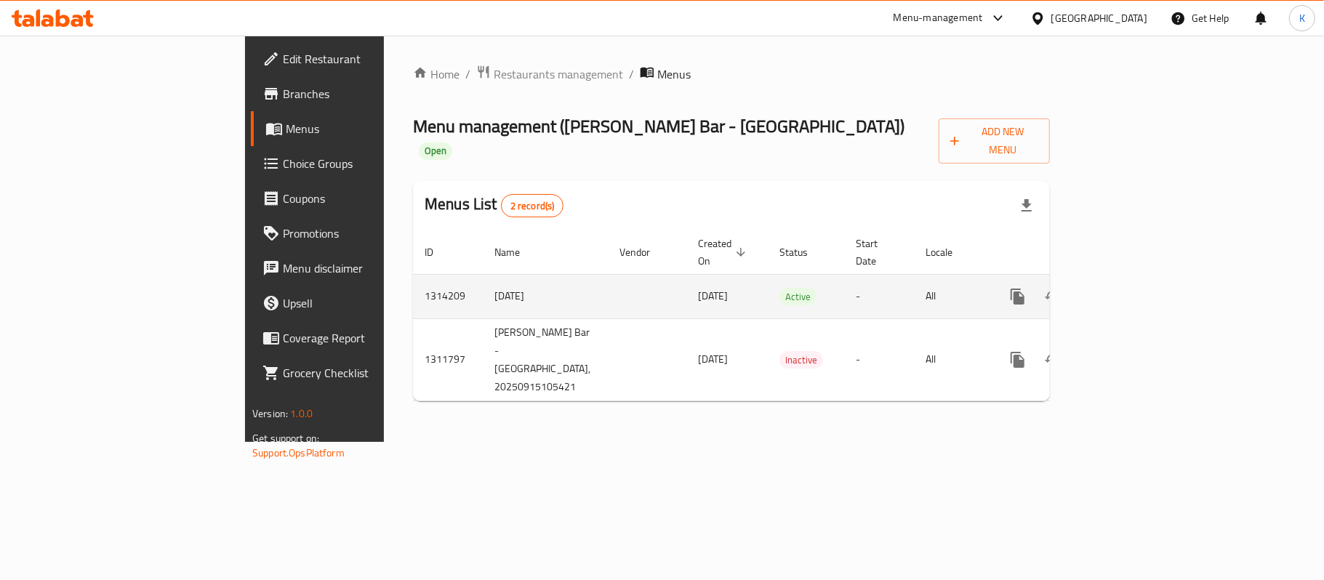
click at [1140, 279] on link "enhanced table" at bounding box center [1122, 296] width 35 height 35
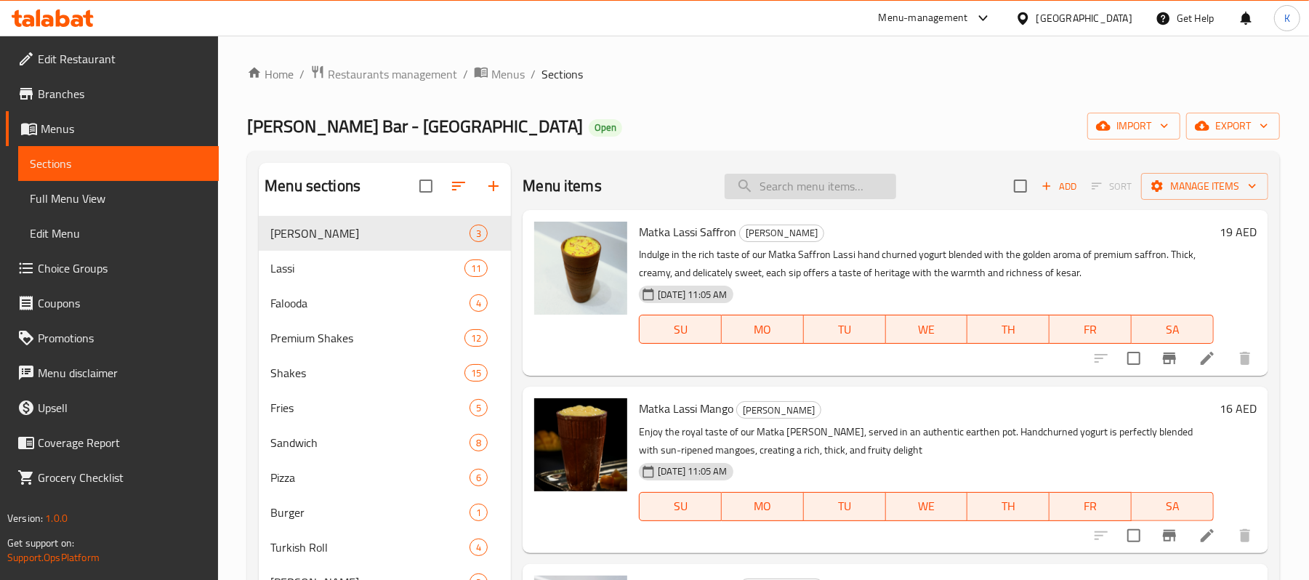
click at [803, 190] on input "search" at bounding box center [811, 186] width 172 height 25
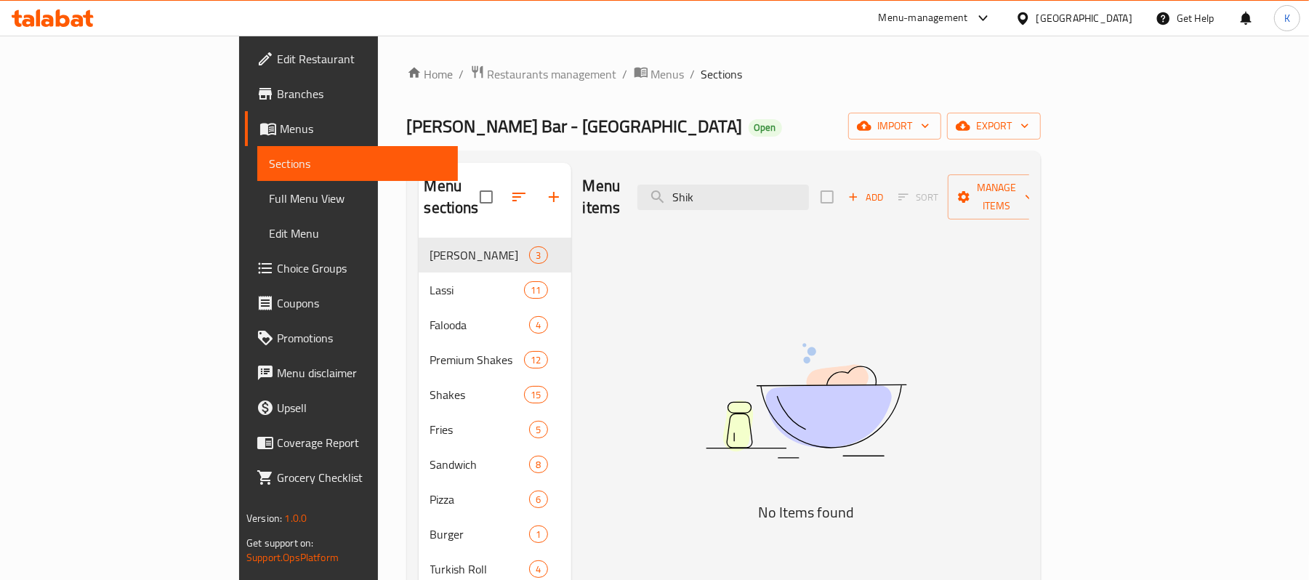
drag, startPoint x: 786, startPoint y: 178, endPoint x: 669, endPoint y: 206, distance: 120.4
click at [670, 206] on div "Menu items Shik Add Sort Manage items" at bounding box center [806, 197] width 446 height 69
type input "Nutella"
